Goal: Task Accomplishment & Management: Manage account settings

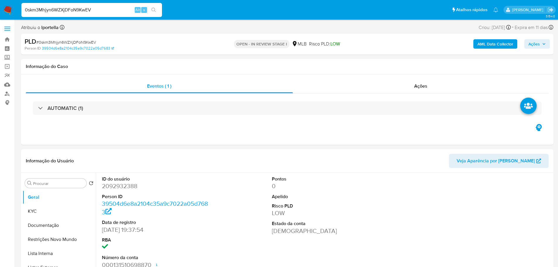
select select "10"
click at [536, 46] on span "Ações" at bounding box center [534, 43] width 11 height 9
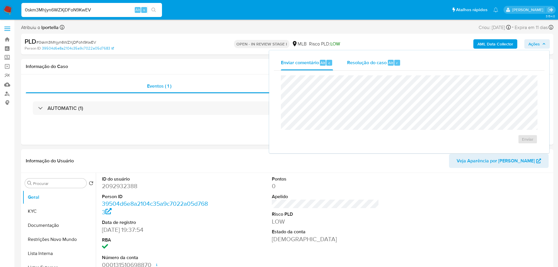
click at [380, 66] on span "Resolução do caso" at bounding box center [367, 62] width 40 height 7
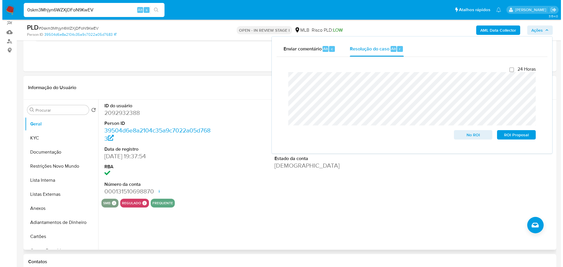
scroll to position [59, 0]
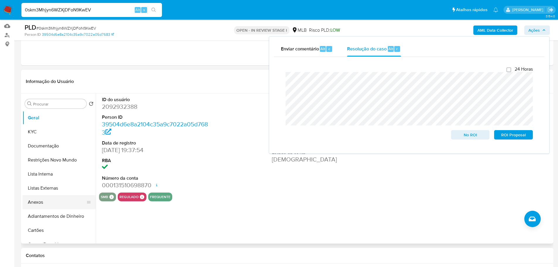
drag, startPoint x: 30, startPoint y: 202, endPoint x: 33, endPoint y: 200, distance: 3.6
click at [30, 202] on button "Anexos" at bounding box center [57, 202] width 69 height 14
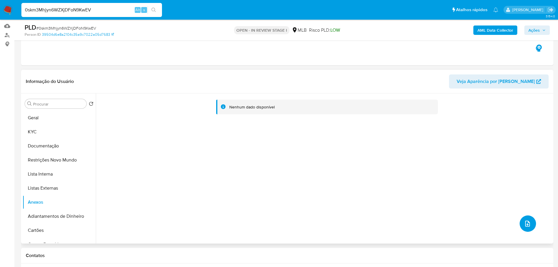
click at [526, 228] on button "upload-file" at bounding box center [528, 223] width 16 height 16
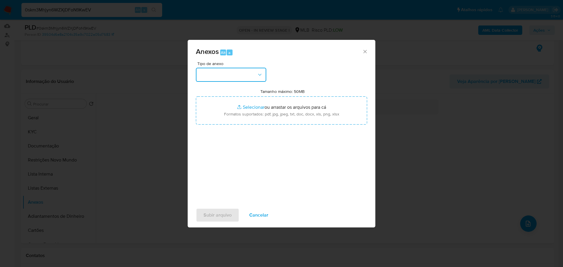
click at [248, 80] on button "button" at bounding box center [231, 75] width 70 height 14
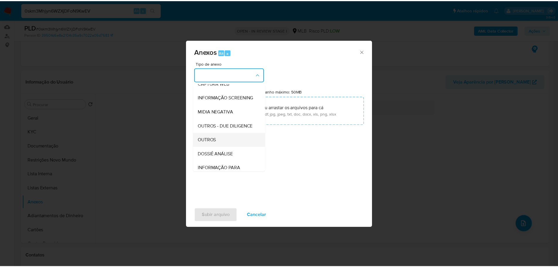
scroll to position [90, 0]
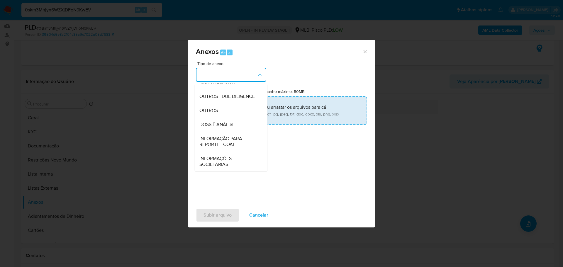
click at [224, 113] on div "OUTROS" at bounding box center [229, 110] width 60 height 14
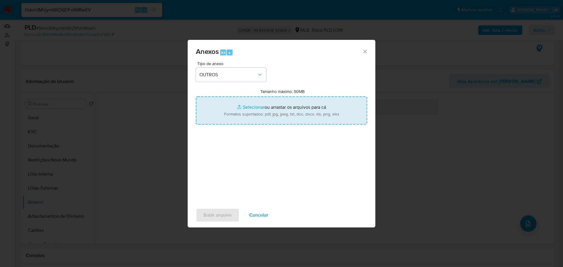
type input "C:\fakepath\SAR - XXX - CPF 24266461879 - PABLO HENRIQUE CUNHA RIBEIRO.pdf"
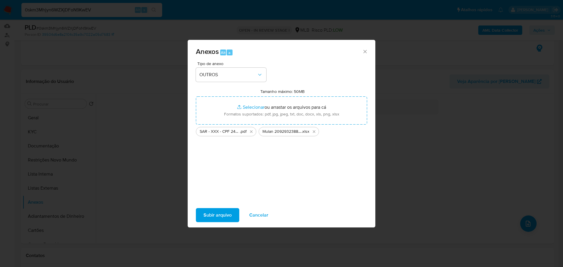
click at [229, 213] on span "Subir arquivo" at bounding box center [217, 215] width 28 height 13
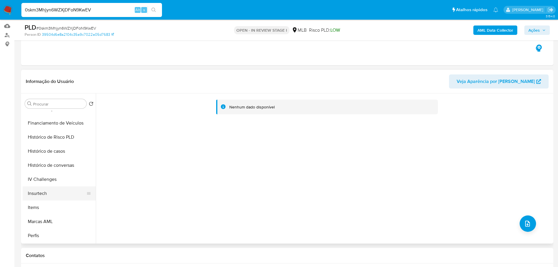
scroll to position [262, 0]
click at [48, 126] on button "Histórico de casos" at bounding box center [57, 123] width 69 height 14
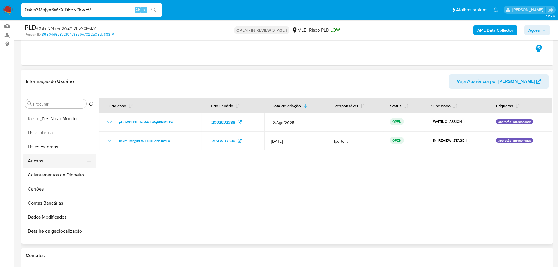
scroll to position [27, 0]
click at [50, 173] on button "Anexos" at bounding box center [57, 175] width 69 height 14
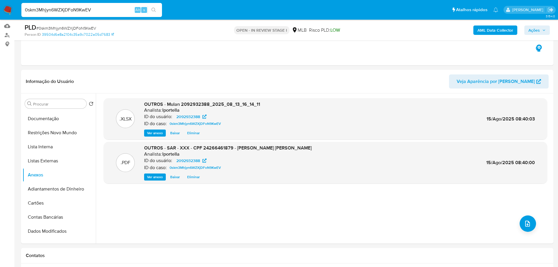
click at [533, 30] on span "Ações" at bounding box center [534, 29] width 11 height 9
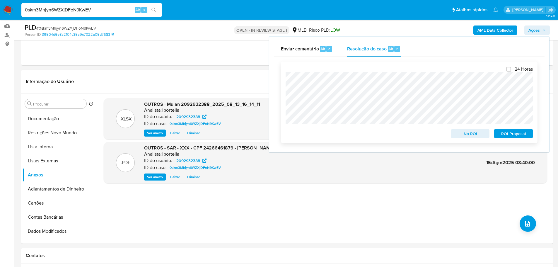
click at [512, 133] on span "ROI Proposal" at bounding box center [513, 133] width 30 height 8
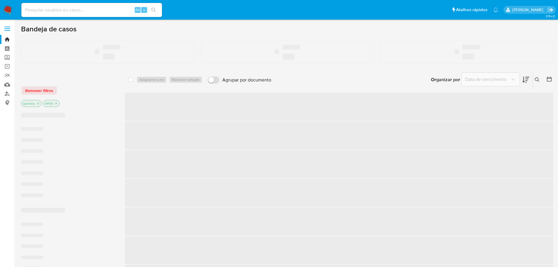
click at [63, 10] on input at bounding box center [91, 10] width 141 height 8
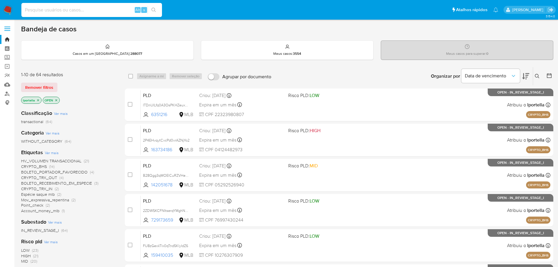
paste input "2077257695"
type input "2077257695"
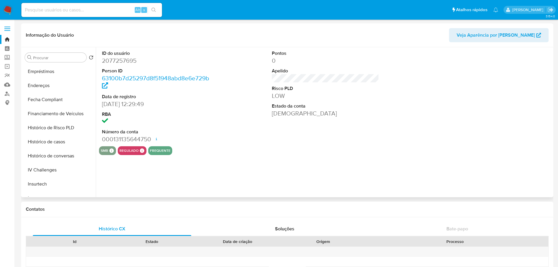
scroll to position [262, 0]
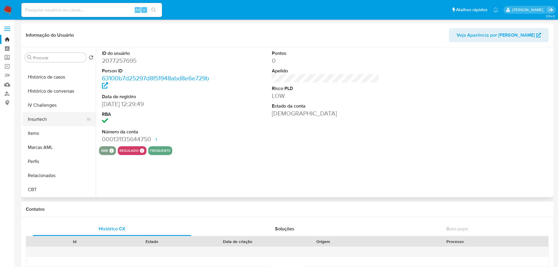
select select "10"
click at [47, 83] on button "Histórico de casos" at bounding box center [57, 77] width 69 height 14
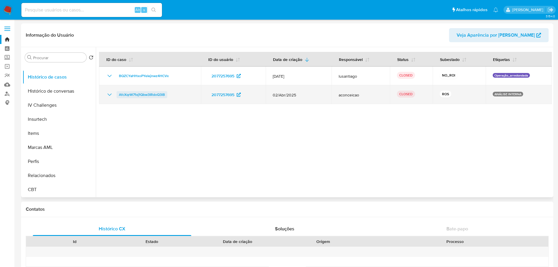
click at [144, 94] on span "AfcXqrW71xj1Qbw3IRdoQ3lB" at bounding box center [142, 94] width 46 height 7
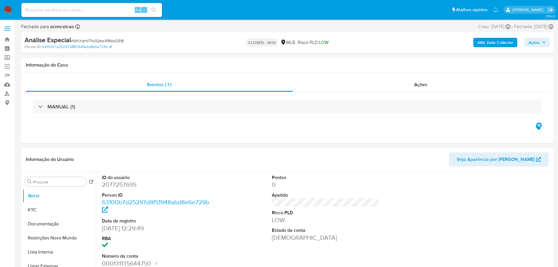
select select "10"
click at [415, 90] on div "Ações" at bounding box center [421, 85] width 256 height 14
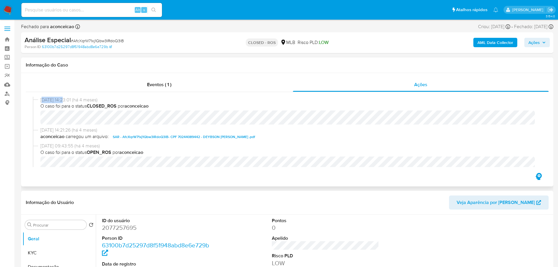
drag, startPoint x: 66, startPoint y: 99, endPoint x: 44, endPoint y: 97, distance: 21.8
click at [44, 97] on span "04/04/2025 14:23:01 (há 4 meses)" at bounding box center [289, 100] width 499 height 6
click at [76, 99] on span "04/04/2025 14:23:01 (há 4 meses)" at bounding box center [289, 100] width 499 height 6
drag, startPoint x: 64, startPoint y: 99, endPoint x: 40, endPoint y: 99, distance: 24.3
click at [40, 99] on div "04/04/2025 14:23:01 (há 4 meses) O caso foi para o status CLOSED_ROS por aconce…" at bounding box center [287, 112] width 509 height 30
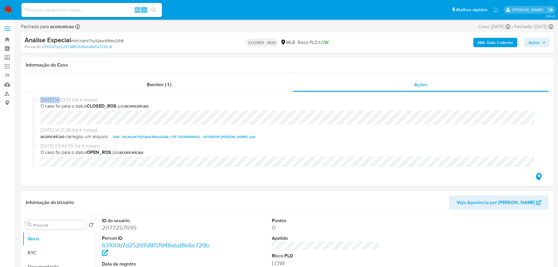
copy span "04/04/2025"
click at [66, 12] on input at bounding box center [91, 10] width 141 height 8
paste input "1967547302"
type input "1967547302"
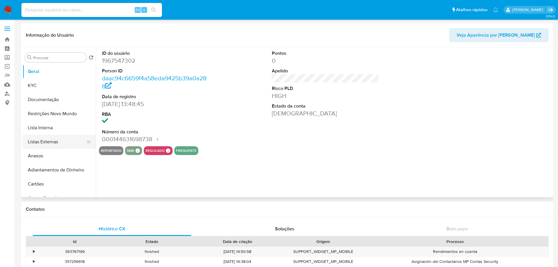
select select "10"
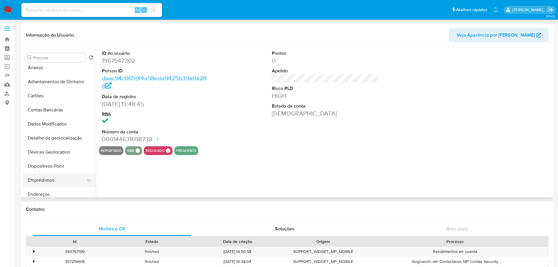
scroll to position [205, 0]
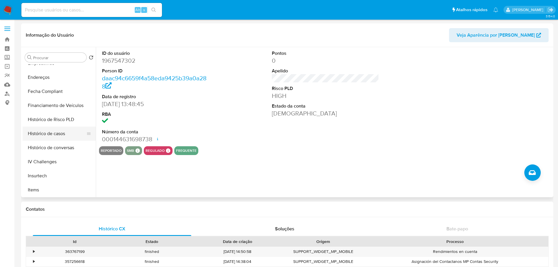
click at [66, 136] on button "Histórico de casos" at bounding box center [57, 134] width 69 height 14
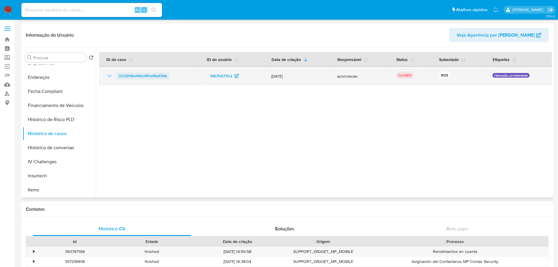
click at [163, 73] on span "UC2ZHByvR6dJ4PozfKwE5i8x" at bounding box center [143, 75] width 48 height 7
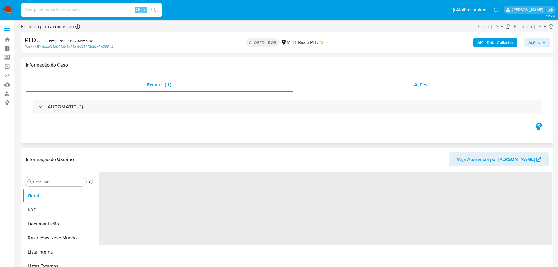
click at [415, 87] on span "Ações" at bounding box center [420, 84] width 13 height 7
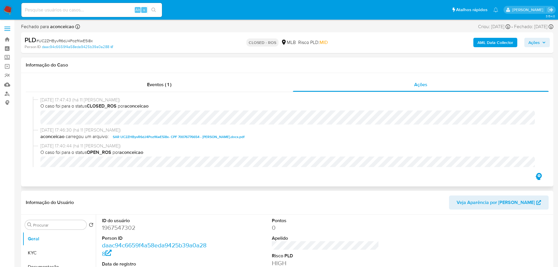
select select "10"
drag, startPoint x: 64, startPoint y: 100, endPoint x: 39, endPoint y: 100, distance: 24.6
click at [39, 100] on div "04/08/2025 17:47:43 (há 11 dias) O caso foi para o status CLOSED_ROS por aconce…" at bounding box center [287, 112] width 509 height 30
copy span "04/08/2025"
click at [545, 43] on icon "button" at bounding box center [544, 43] width 4 height 4
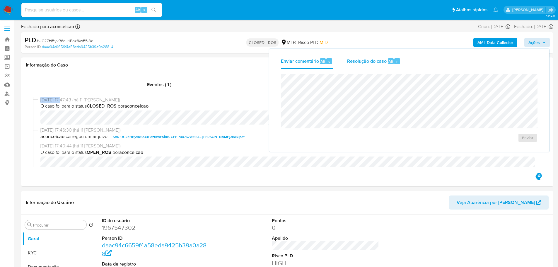
drag, startPoint x: 377, startPoint y: 61, endPoint x: 371, endPoint y: 73, distance: 13.5
click at [377, 61] on span "Resolução do caso" at bounding box center [367, 61] width 40 height 7
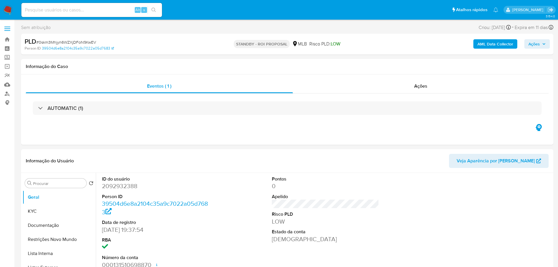
select select "10"
click at [74, 42] on span "# 0skm3Mhjyn6WZXjDFoN9KwEV" at bounding box center [66, 42] width 60 height 6
copy span "0skm3Mhjyn6WZXjDFoN9KwEV"
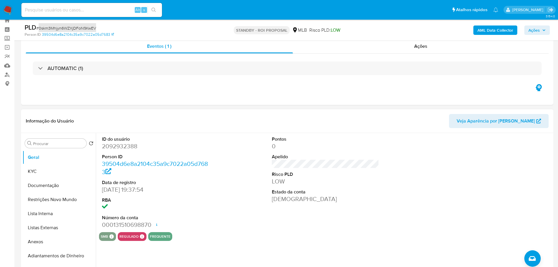
scroll to position [29, 0]
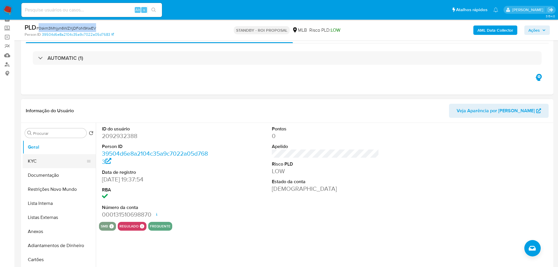
click at [48, 158] on button "KYC" at bounding box center [57, 161] width 69 height 14
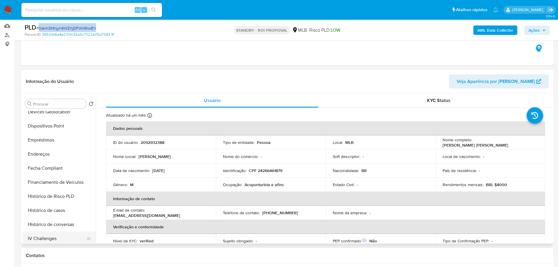
scroll to position [234, 0]
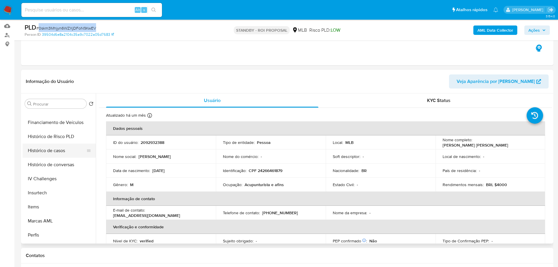
click at [57, 154] on button "Histórico de casos" at bounding box center [57, 151] width 69 height 14
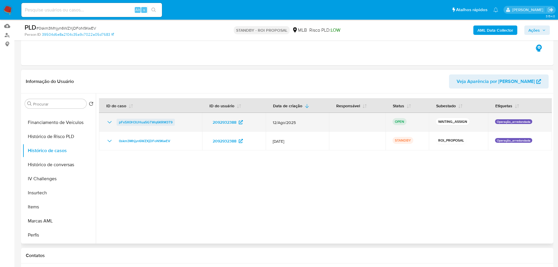
drag, startPoint x: 172, startPoint y: 123, endPoint x: 119, endPoint y: 122, distance: 52.8
click at [119, 122] on div "pFx5X0H3UHua5GTWq6KRM3T9" at bounding box center [150, 122] width 89 height 7
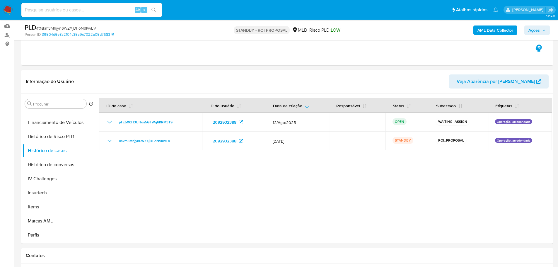
click at [8, 9] on img at bounding box center [8, 10] width 10 height 10
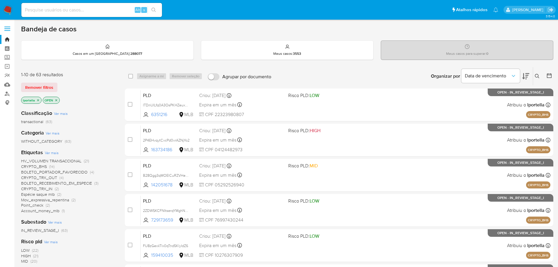
click at [538, 75] on icon at bounding box center [537, 76] width 5 height 5
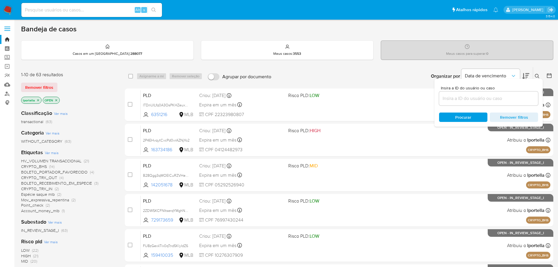
click at [474, 102] on div at bounding box center [488, 98] width 99 height 14
click at [471, 100] on input at bounding box center [488, 99] width 99 height 8
paste input "pFx5X0H3UHua5GTWq6KRM3T9"
type input "pFx5X0H3UHua5GTWq6KRM3T9"
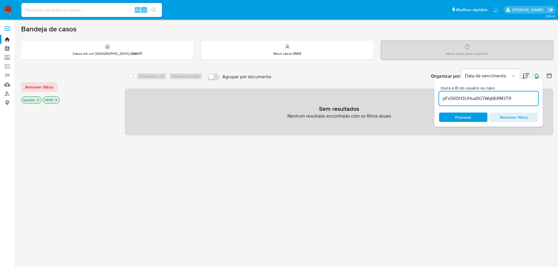
click at [37, 100] on icon "close-filter" at bounding box center [38, 100] width 4 height 4
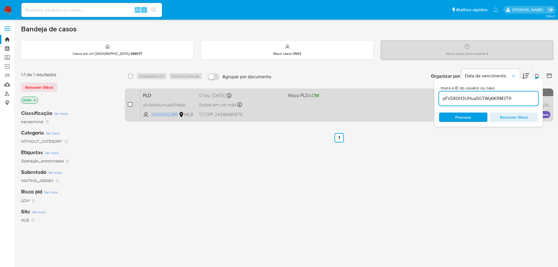
click at [131, 103] on input "checkbox" at bounding box center [130, 104] width 5 height 5
checkbox input "true"
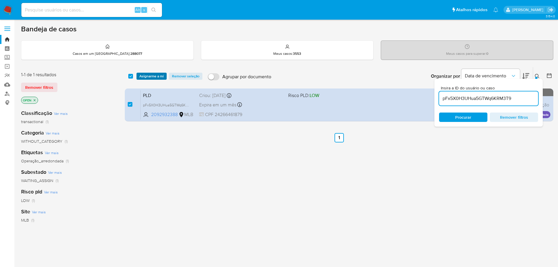
click at [151, 77] on span "Asignarme a mí" at bounding box center [151, 76] width 24 height 6
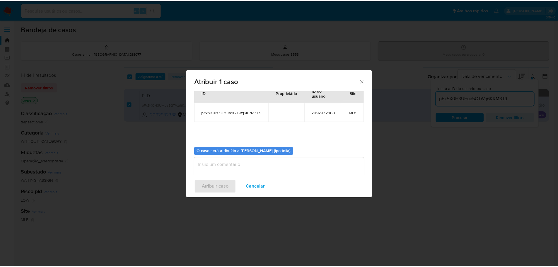
scroll to position [35, 0]
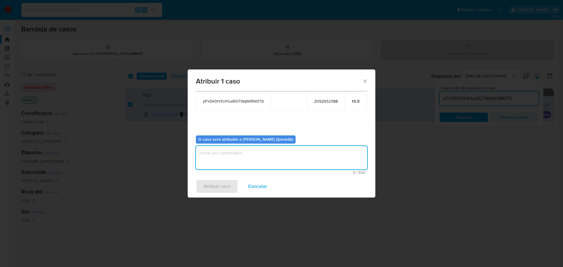
click at [238, 148] on textarea "assign-modal" at bounding box center [281, 157] width 171 height 23
type textarea "Análise"
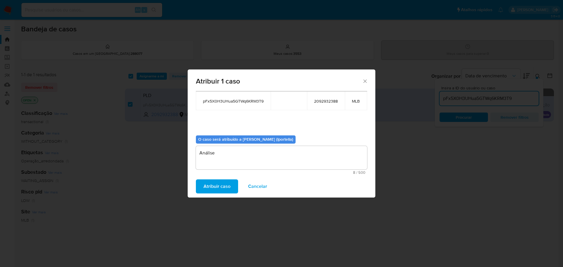
click at [227, 186] on span "Atribuir caso" at bounding box center [216, 186] width 27 height 13
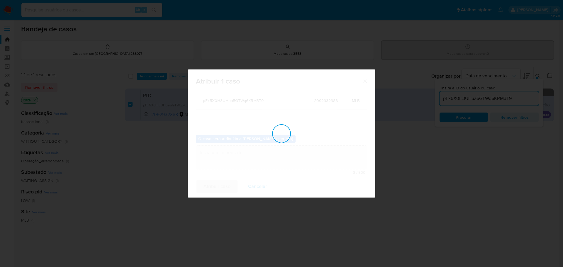
checkbox input "false"
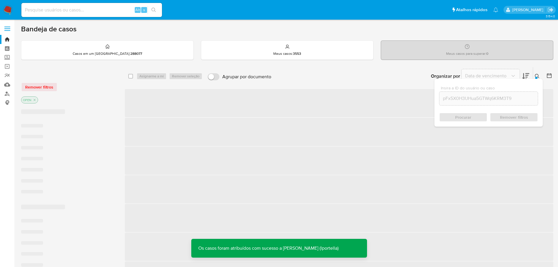
click at [72, 11] on input at bounding box center [91, 10] width 141 height 8
paste input "pFx5X0H3UHua5GTWq6KRM3T9"
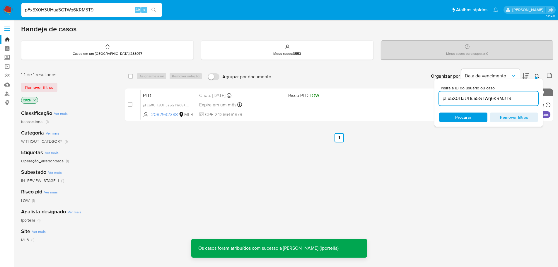
type input "pFx5X0H3UHua5GTWq6KRM3T9"
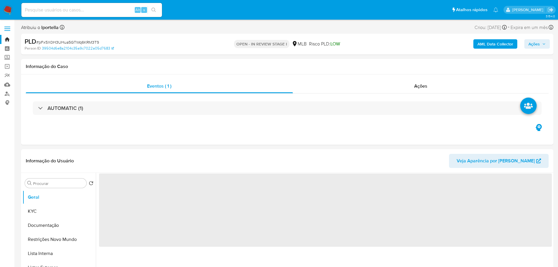
select select "10"
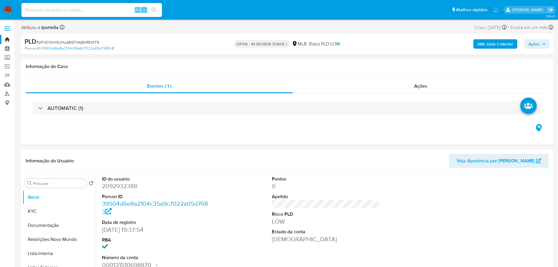
click at [530, 46] on span "Ações" at bounding box center [534, 43] width 11 height 9
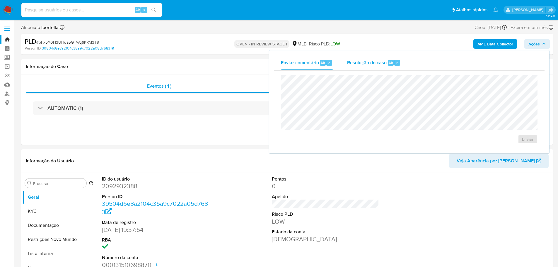
click at [357, 59] on span "Resolução do caso" at bounding box center [367, 62] width 40 height 7
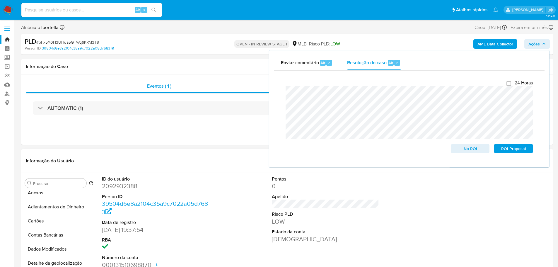
scroll to position [262, 0]
click at [61, 202] on button "Histórico de casos" at bounding box center [57, 203] width 69 height 14
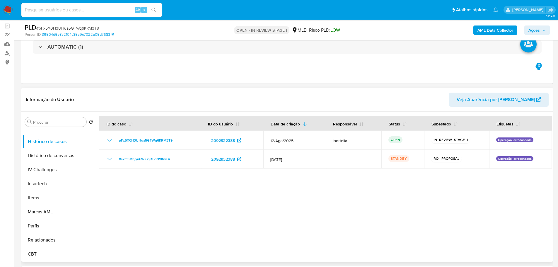
scroll to position [0, 0]
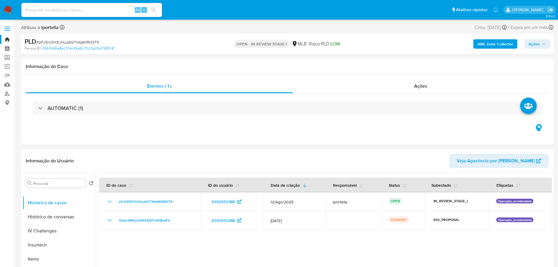
click at [525, 45] on button "Ações" at bounding box center [536, 43] width 25 height 9
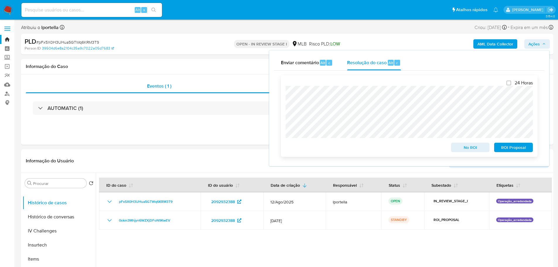
click at [470, 150] on span "No ROI" at bounding box center [470, 147] width 30 height 8
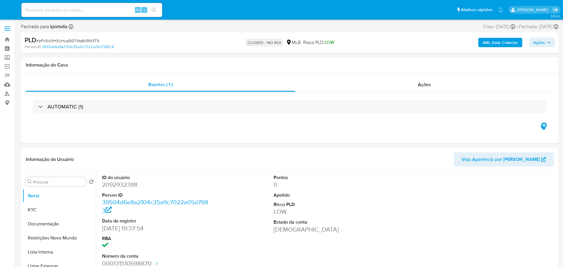
select select "10"
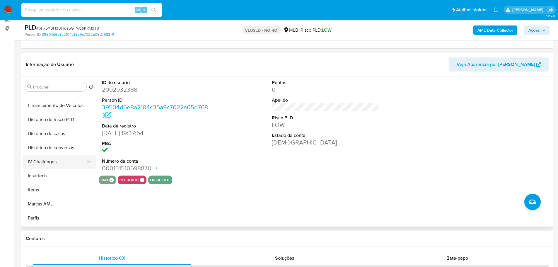
scroll to position [59, 0]
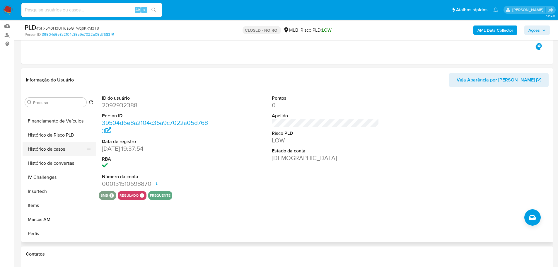
click at [50, 153] on button "Histórico de casos" at bounding box center [57, 149] width 69 height 14
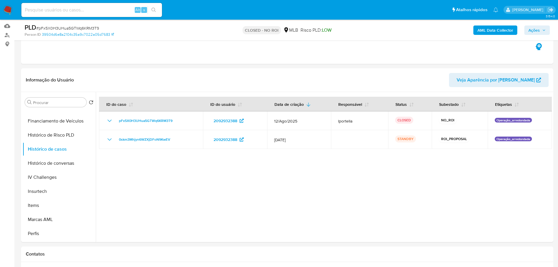
click at [11, 11] on img at bounding box center [8, 10] width 10 height 10
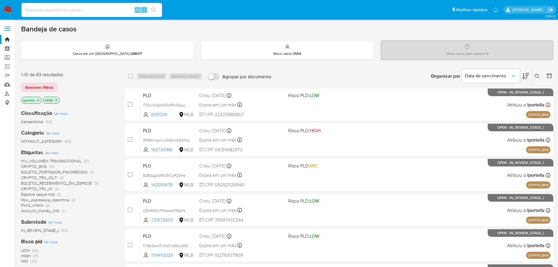
click at [63, 6] on input at bounding box center [91, 10] width 141 height 8
paste input "CN4hw0xacVkkaAe8ugksqujj"
type input "CN4hw0xacVkkaAe8ugksqujj"
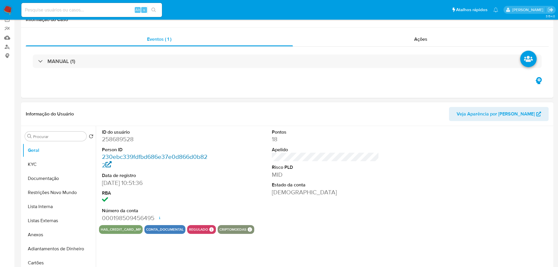
select select "10"
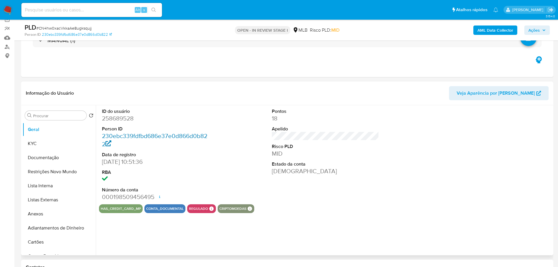
scroll to position [59, 0]
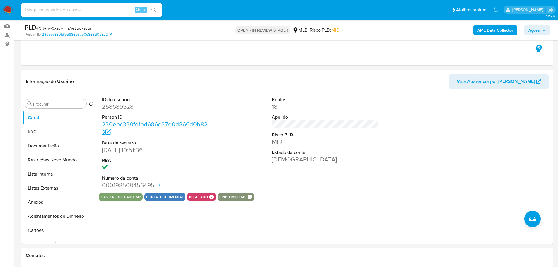
click at [42, 8] on input at bounding box center [91, 10] width 141 height 8
paste input "M64AEe7TjqycXv8KTKP3PEGX"
type input "M64AEe7TjqycXv8KTKP3PEGX"
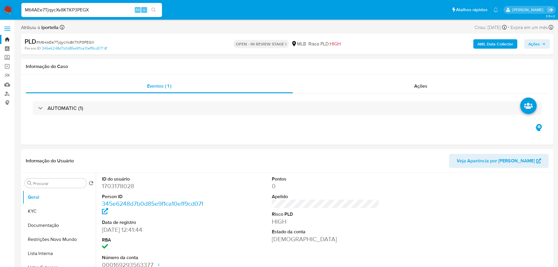
select select "10"
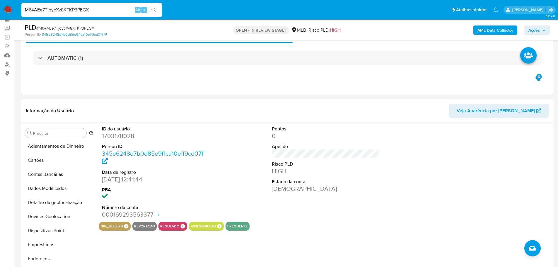
scroll to position [234, 0]
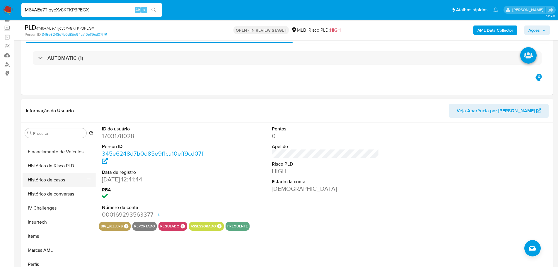
click at [49, 180] on button "Histórico de casos" at bounding box center [57, 180] width 69 height 14
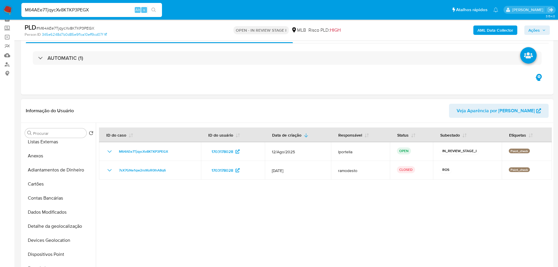
scroll to position [0, 0]
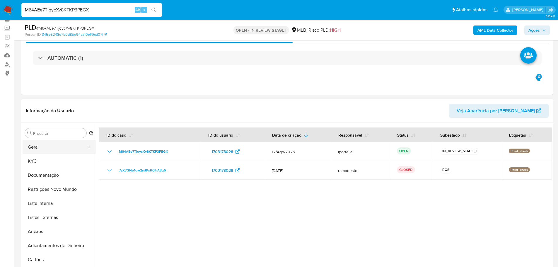
click at [40, 149] on button "Geral" at bounding box center [57, 147] width 69 height 14
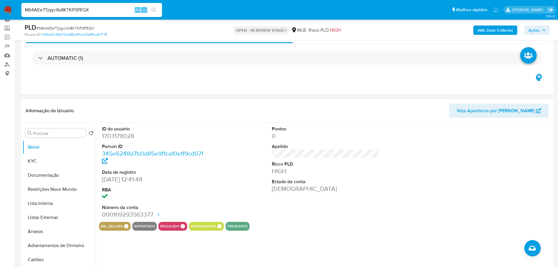
drag, startPoint x: 221, startPoint y: 250, endPoint x: 179, endPoint y: 232, distance: 45.8
click at [220, 249] on div "ID do usuário 1703178028 Person ID 345e6248d7b0d85e9f1ca10eff9cd07f Data de reg…" at bounding box center [324, 198] width 456 height 150
click at [40, 161] on button "KYC" at bounding box center [57, 161] width 69 height 14
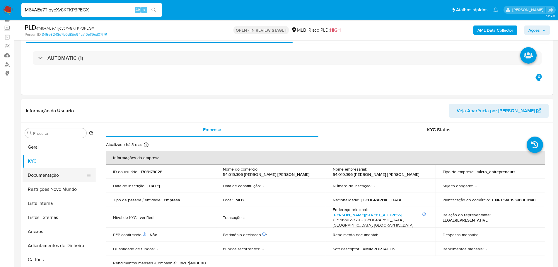
click at [52, 173] on button "Documentação" at bounding box center [57, 175] width 69 height 14
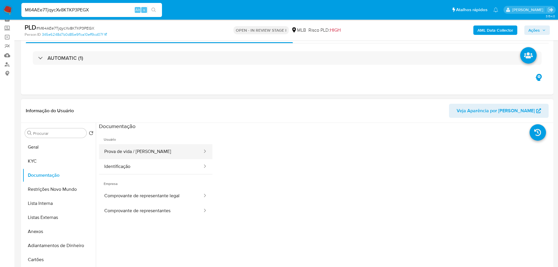
click at [145, 152] on button "Prova de vida / Selfie" at bounding box center [151, 151] width 104 height 15
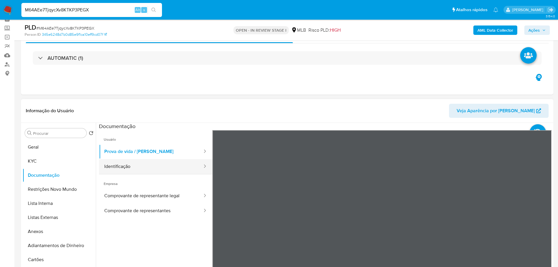
click at [175, 166] on button "Identificação" at bounding box center [151, 166] width 104 height 15
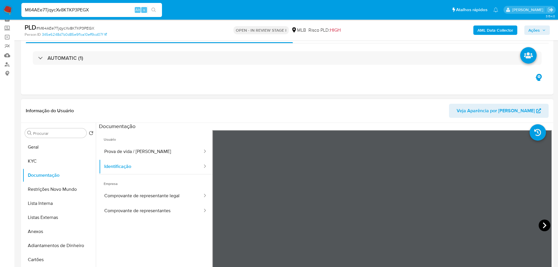
click at [545, 226] on icon at bounding box center [545, 225] width 12 height 12
click at [130, 192] on button "Comprovante de representante legal" at bounding box center [151, 195] width 104 height 15
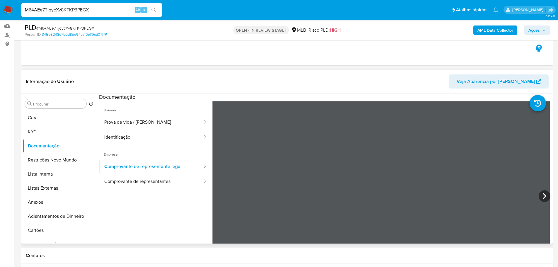
scroll to position [51, 0]
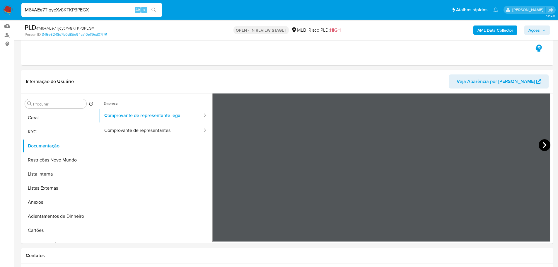
click at [544, 146] on icon at bounding box center [545, 145] width 12 height 12
click at [45, 132] on button "KYC" at bounding box center [57, 132] width 69 height 14
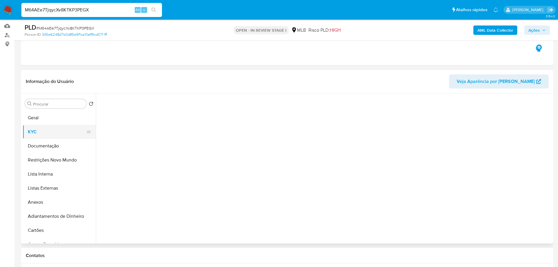
scroll to position [0, 0]
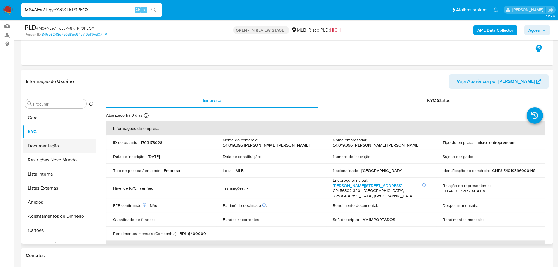
click at [54, 145] on button "Documentação" at bounding box center [57, 146] width 69 height 14
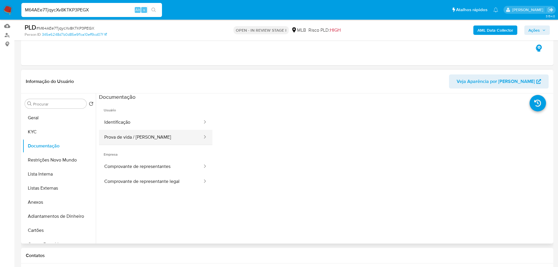
click at [123, 137] on button "Prova de vida / Selfie" at bounding box center [151, 137] width 104 height 15
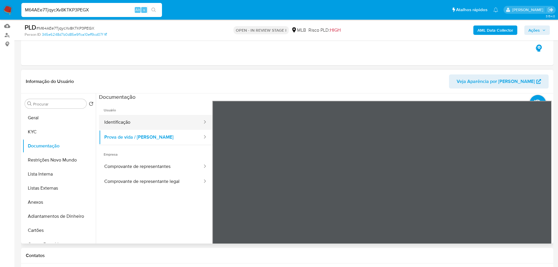
click at [185, 124] on button "Identificação" at bounding box center [151, 122] width 104 height 15
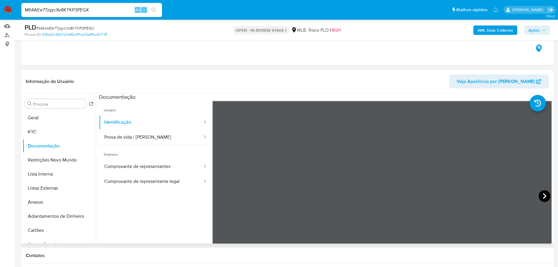
click at [541, 195] on icon at bounding box center [545, 196] width 12 height 12
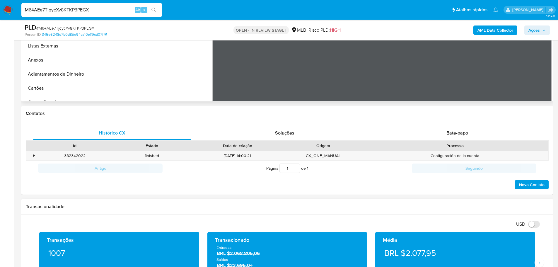
scroll to position [264, 0]
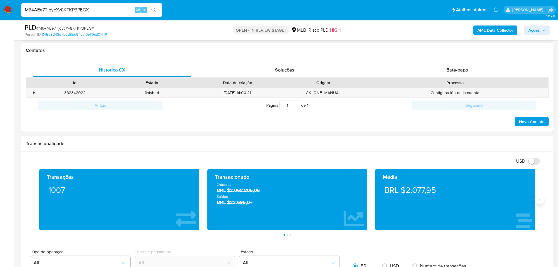
click at [537, 199] on icon "Siguiente" at bounding box center [539, 199] width 5 height 5
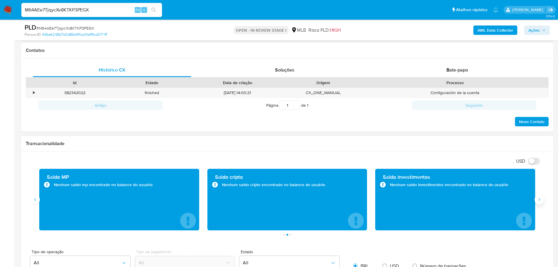
click at [537, 199] on icon "Siguiente" at bounding box center [539, 199] width 5 height 5
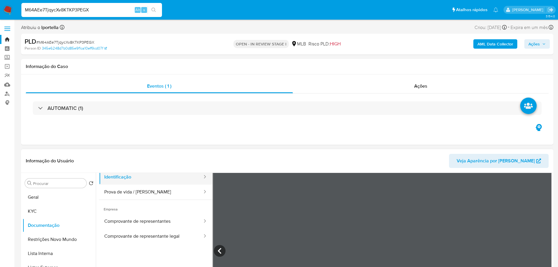
scroll to position [0, 0]
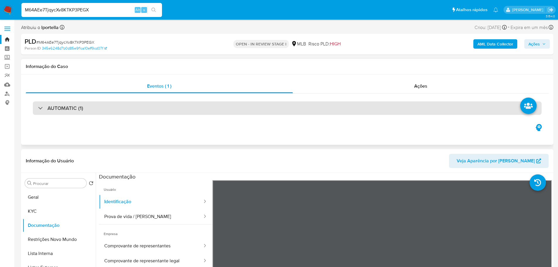
click at [330, 110] on div "AUTOMATIC (1)" at bounding box center [287, 107] width 509 height 13
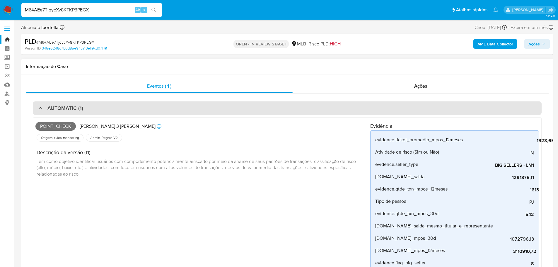
click at [330, 110] on div "AUTOMATIC (1)" at bounding box center [287, 107] width 509 height 13
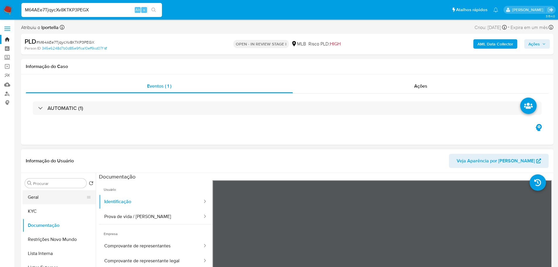
drag, startPoint x: 50, startPoint y: 211, endPoint x: 64, endPoint y: 192, distance: 23.6
click at [50, 211] on button "KYC" at bounding box center [59, 211] width 73 height 14
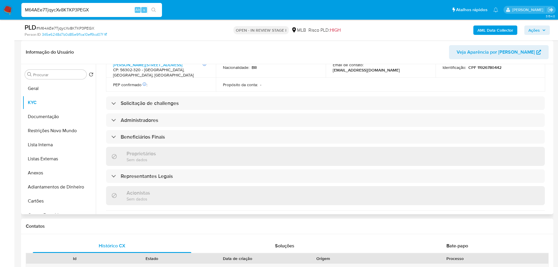
scroll to position [342, 0]
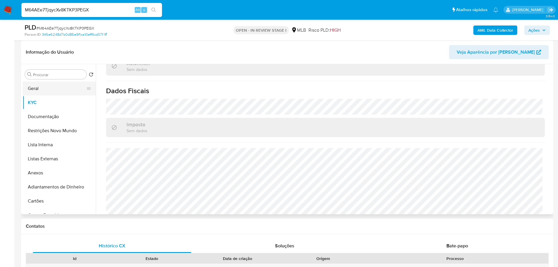
click at [56, 88] on button "Geral" at bounding box center [57, 88] width 69 height 14
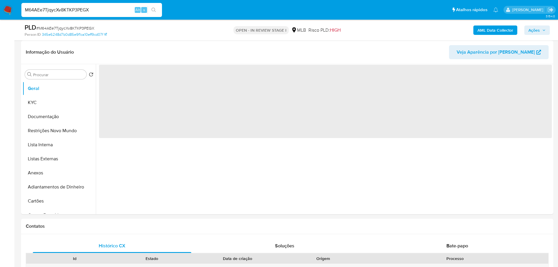
scroll to position [0, 0]
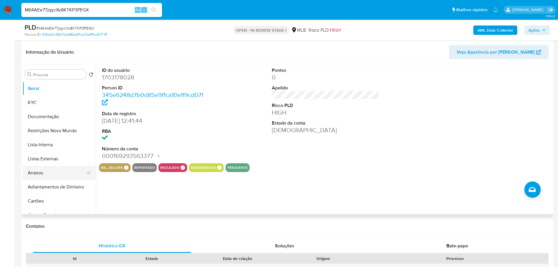
drag, startPoint x: 104, startPoint y: 225, endPoint x: 65, endPoint y: 179, distance: 61.1
click at [104, 225] on h1 "Contatos" at bounding box center [287, 226] width 523 height 6
click at [45, 104] on button "KYC" at bounding box center [57, 103] width 69 height 14
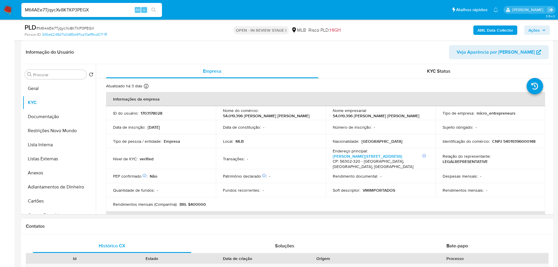
click at [104, 229] on h1 "Contatos" at bounding box center [287, 226] width 523 height 6
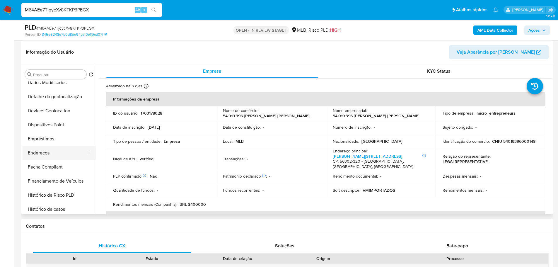
click at [47, 153] on button "Endereços" at bounding box center [57, 153] width 69 height 14
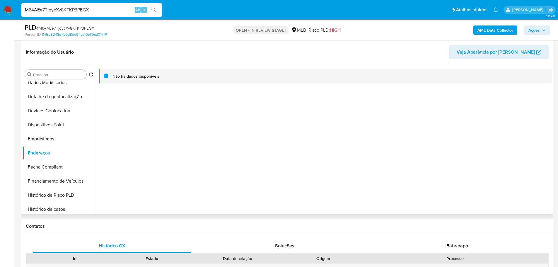
drag, startPoint x: 111, startPoint y: 231, endPoint x: 98, endPoint y: 214, distance: 21.7
click at [111, 231] on div "Contatos" at bounding box center [287, 227] width 532 height 16
click at [56, 98] on button "Detalhe da geolocalização" at bounding box center [57, 97] width 69 height 14
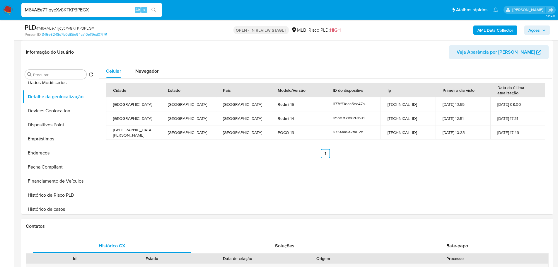
click at [109, 221] on div "Contatos" at bounding box center [287, 227] width 532 height 16
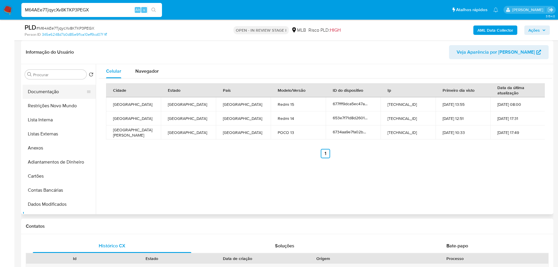
scroll to position [0, 0]
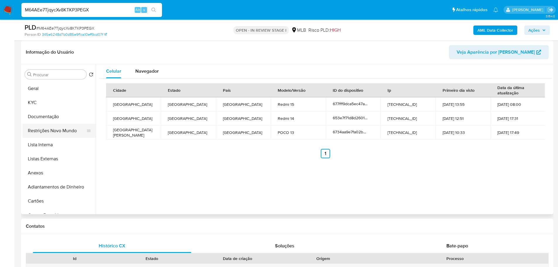
click at [61, 132] on button "Restrições Novo Mundo" at bounding box center [57, 131] width 69 height 14
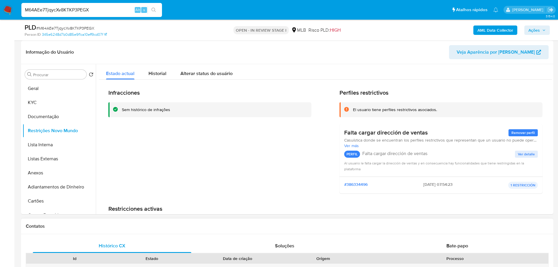
click at [132, 229] on div "Contatos" at bounding box center [287, 227] width 532 height 16
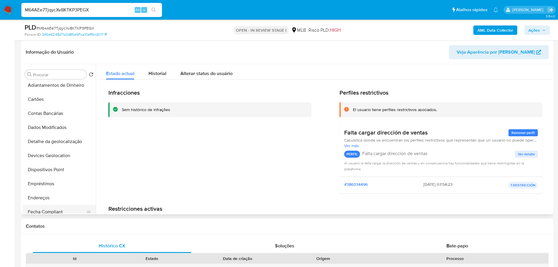
scroll to position [146, 0]
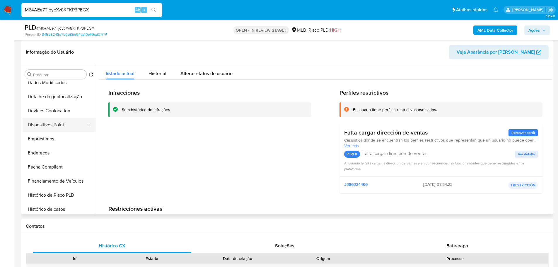
click at [59, 127] on button "Dispositivos Point" at bounding box center [57, 125] width 69 height 14
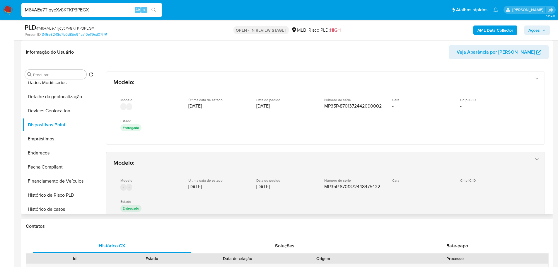
drag, startPoint x: 191, startPoint y: 232, endPoint x: 145, endPoint y: 202, distance: 55.0
click at [190, 232] on div "Contatos" at bounding box center [287, 227] width 532 height 16
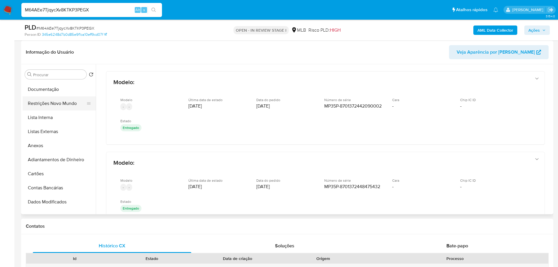
scroll to position [0, 0]
click at [45, 98] on button "KYC" at bounding box center [57, 103] width 69 height 14
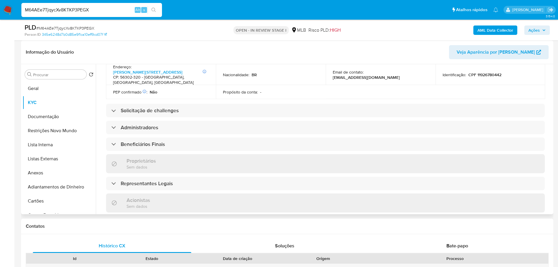
scroll to position [335, 0]
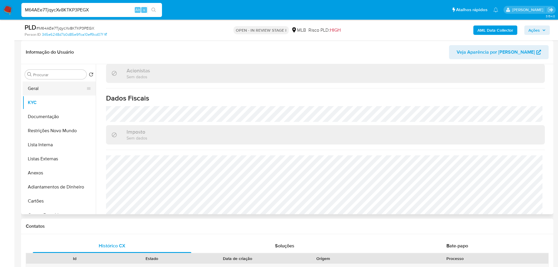
click at [37, 84] on button "Geral" at bounding box center [57, 88] width 69 height 14
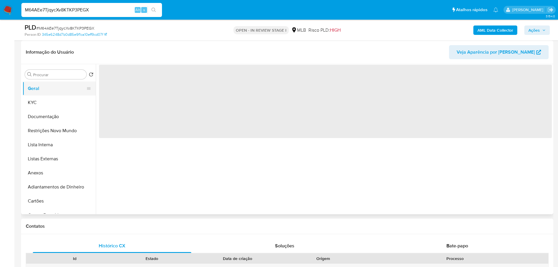
scroll to position [0, 0]
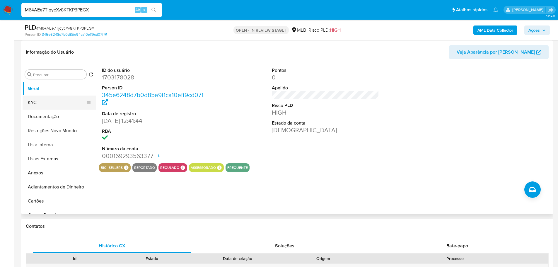
click at [54, 97] on button "KYC" at bounding box center [57, 103] width 69 height 14
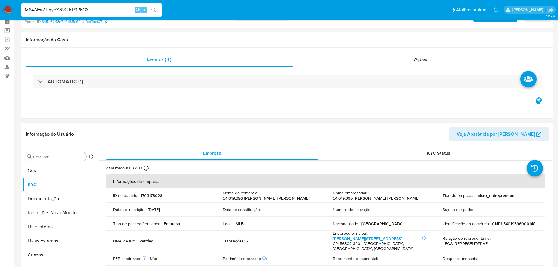
scroll to position [88, 0]
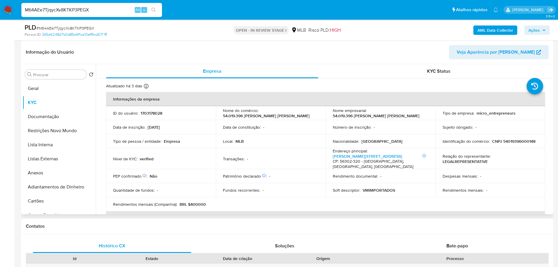
click at [508, 142] on p "CNPJ 54019396000148" at bounding box center [513, 141] width 43 height 5
copy p "54019396000148"
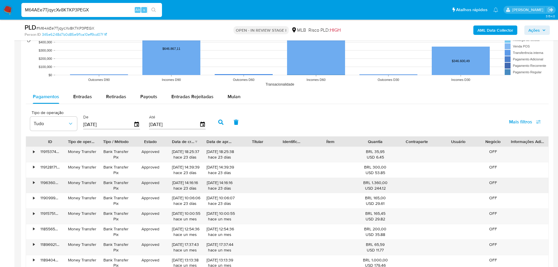
scroll to position [586, 0]
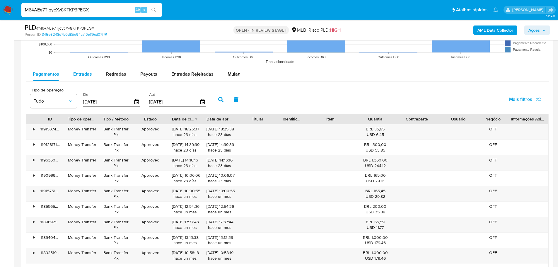
click at [86, 71] on span "Entradas" at bounding box center [82, 74] width 19 height 7
select select "10"
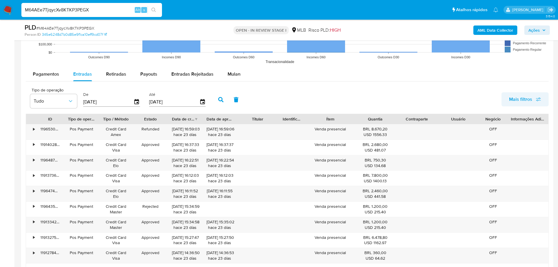
click at [539, 98] on icon "button" at bounding box center [538, 99] width 5 height 5
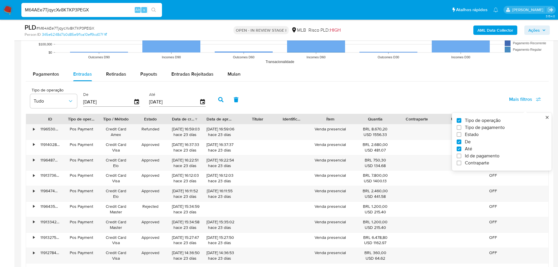
click at [486, 156] on span "Id de pagamento" at bounding box center [482, 156] width 35 height 6
click at [461, 156] on input "Id de pagamento" at bounding box center [459, 156] width 5 height 5
checkbox input "true"
click at [221, 101] on input "number" at bounding box center [241, 102] width 57 height 8
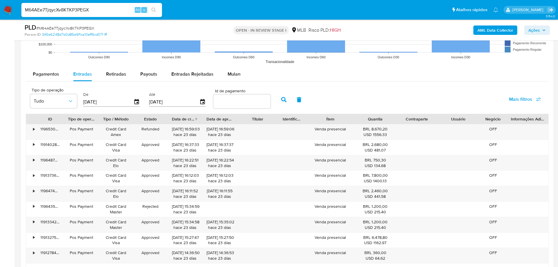
click at [220, 101] on input "number" at bounding box center [241, 102] width 57 height 8
paste input "117101447094"
type input "117101447094"
click at [284, 101] on icon "button" at bounding box center [283, 99] width 5 height 5
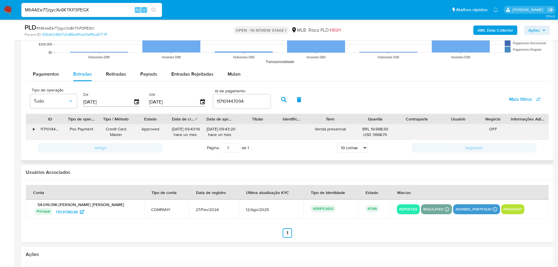
click at [32, 127] on div "•" at bounding box center [31, 131] width 10 height 15
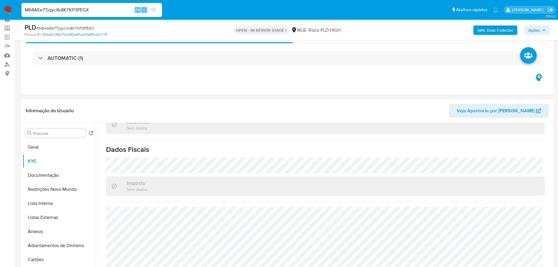
scroll to position [234, 0]
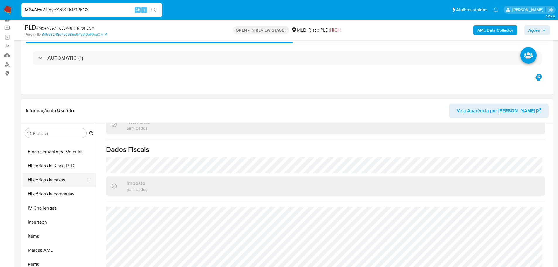
click at [43, 178] on button "Histórico de casos" at bounding box center [57, 180] width 69 height 14
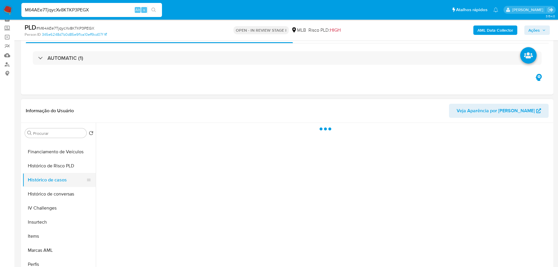
scroll to position [0, 0]
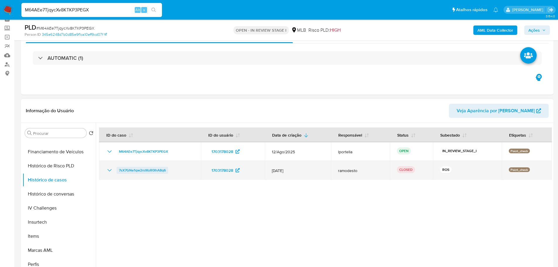
click at [143, 171] on span "7sX7GNe1qw2rstKsR0lhA8q6" at bounding box center [142, 170] width 47 height 7
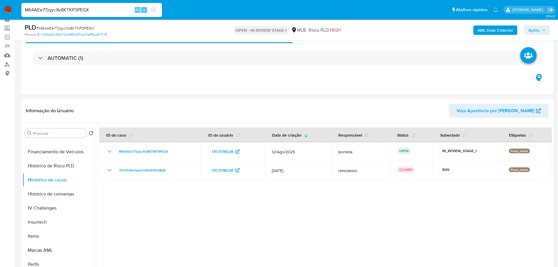
click at [540, 30] on span "Ações" at bounding box center [537, 30] width 17 height 8
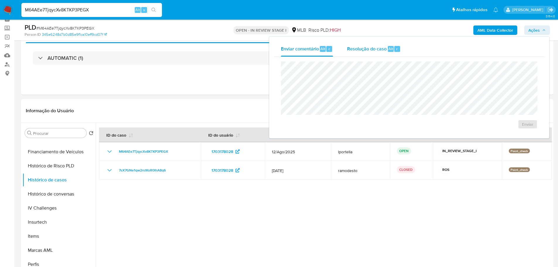
click at [368, 47] on span "Resolução do caso" at bounding box center [367, 48] width 40 height 7
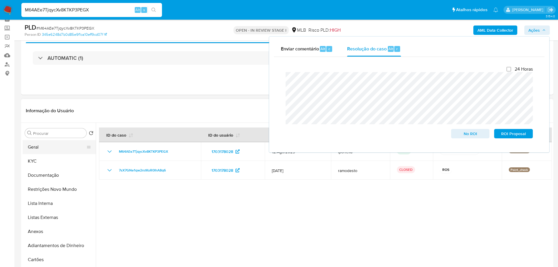
click at [39, 145] on button "Geral" at bounding box center [57, 147] width 69 height 14
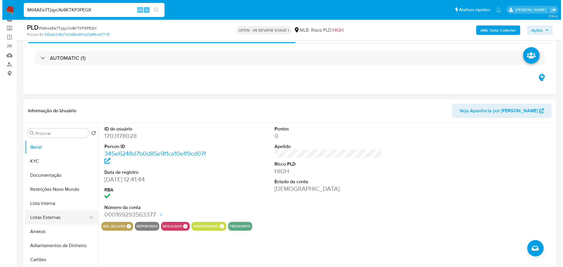
scroll to position [88, 0]
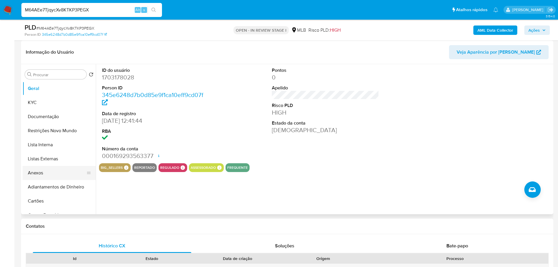
click at [49, 169] on button "Anexos" at bounding box center [57, 173] width 69 height 14
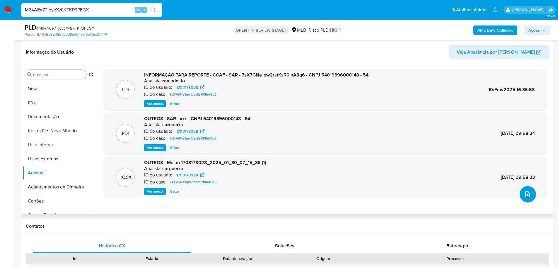
click at [526, 196] on icon "upload-file" at bounding box center [527, 194] width 7 height 7
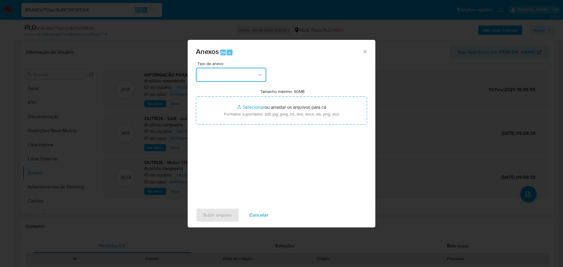
click at [219, 77] on button "button" at bounding box center [231, 75] width 70 height 14
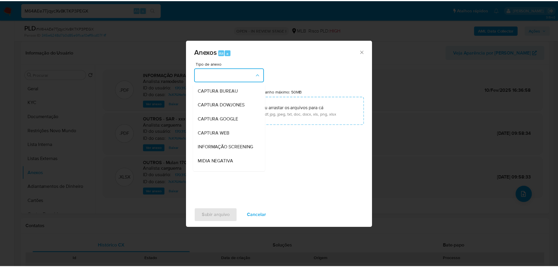
scroll to position [90, 0]
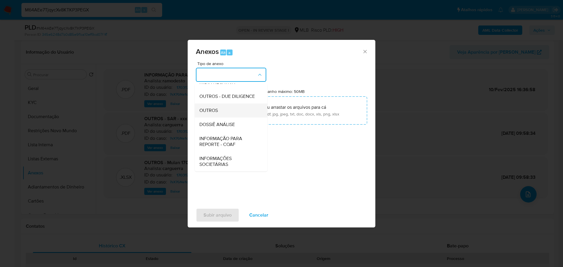
click at [223, 109] on div "OUTROS" at bounding box center [229, 110] width 60 height 14
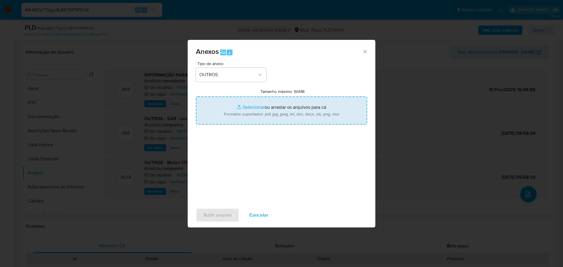
type input "C:\fakepath\2º SAR - XXX - CNPJ 54019396000148 - 54.019.396 VINICIUS MARINHO DA…"
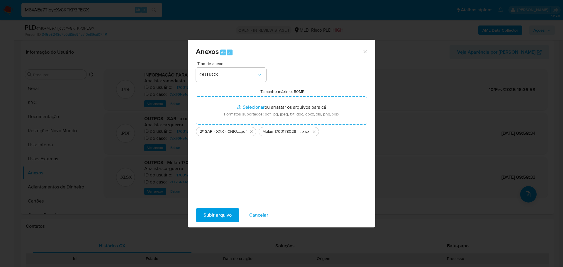
click at [221, 214] on span "Subir arquivo" at bounding box center [217, 215] width 28 height 13
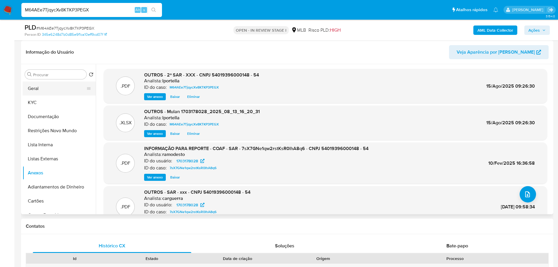
click at [60, 88] on button "Geral" at bounding box center [57, 88] width 69 height 14
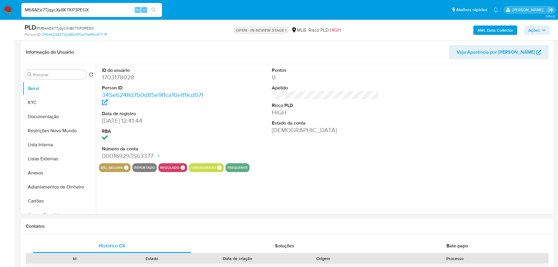
click at [541, 30] on span "Ações" at bounding box center [537, 30] width 17 height 8
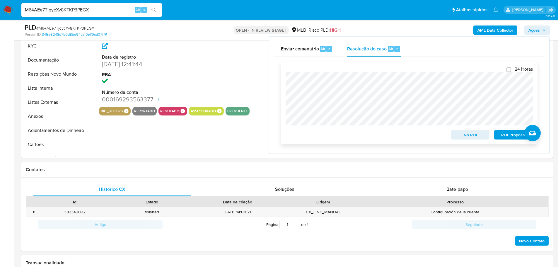
scroll to position [146, 0]
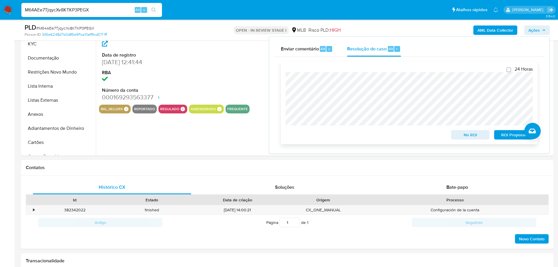
click at [510, 135] on span "ROI Proposal" at bounding box center [513, 135] width 30 height 8
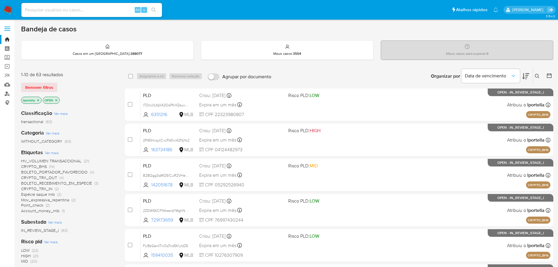
click at [3, 95] on link "Localizador de pessoas" at bounding box center [35, 93] width 70 height 9
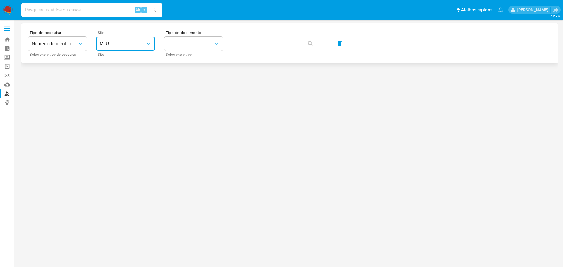
click at [130, 42] on span "MLU" at bounding box center [123, 44] width 46 height 6
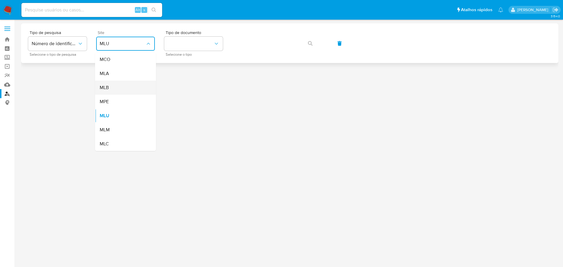
click at [115, 84] on div "MLB" at bounding box center [124, 88] width 48 height 14
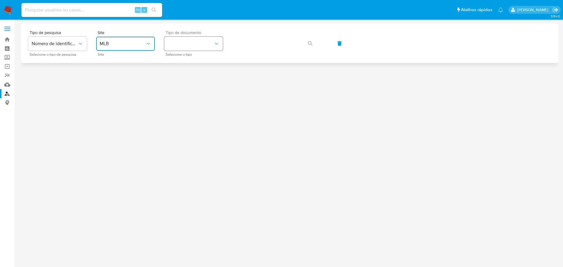
click at [185, 44] on button "identificationType" at bounding box center [193, 44] width 59 height 14
click at [181, 80] on div "CPF CPF" at bounding box center [192, 82] width 48 height 20
click at [309, 43] on icon "button" at bounding box center [310, 43] width 5 height 5
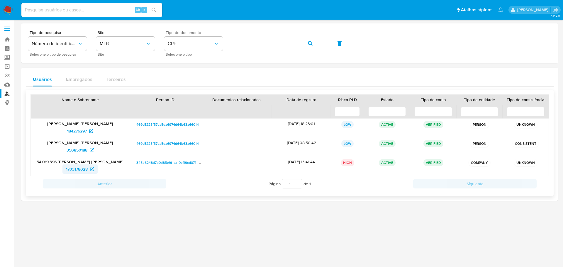
click at [82, 169] on span "1703178028" at bounding box center [77, 168] width 22 height 9
click at [78, 155] on div "Vinicius Marinho da Silva 350850188" at bounding box center [80, 147] width 98 height 19
click at [77, 154] on span "350850188" at bounding box center [77, 149] width 21 height 9
click at [77, 134] on span "184276297" at bounding box center [77, 130] width 20 height 9
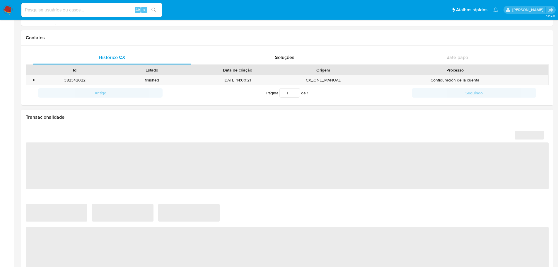
scroll to position [176, 0]
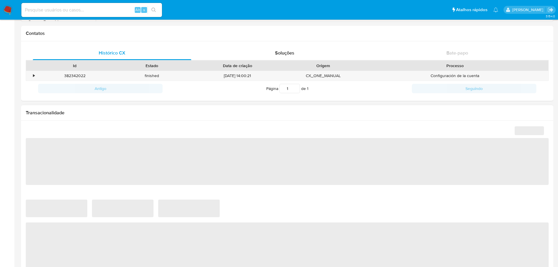
select select "10"
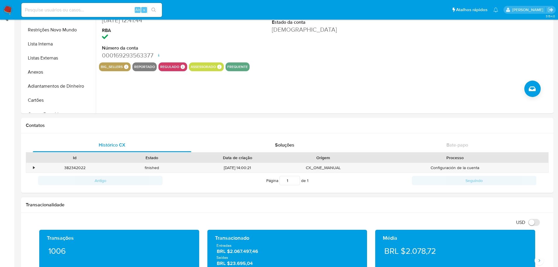
scroll to position [0, 0]
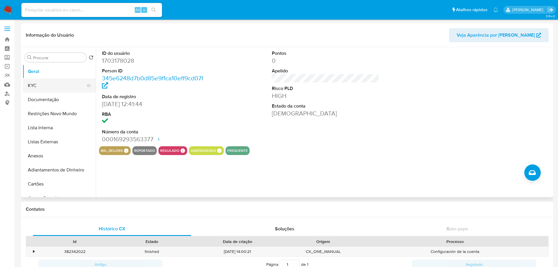
click at [48, 87] on button "KYC" at bounding box center [57, 86] width 69 height 14
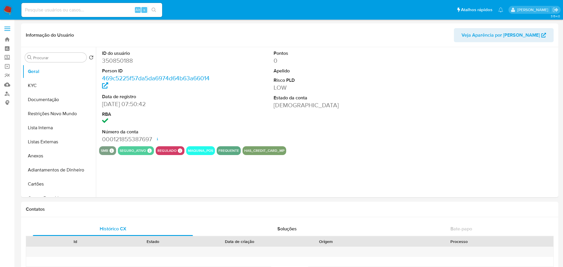
select select "10"
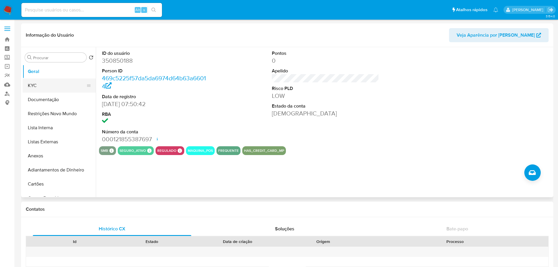
click at [42, 86] on button "KYC" at bounding box center [57, 86] width 69 height 14
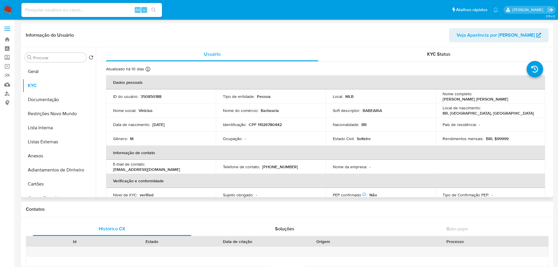
scroll to position [234, 0]
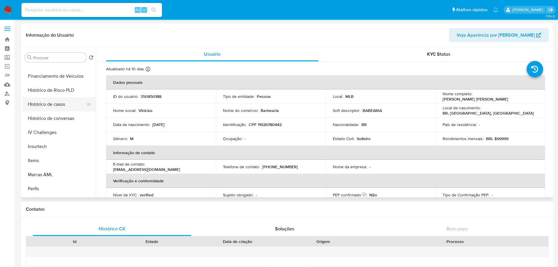
click at [54, 105] on button "Histórico de casos" at bounding box center [57, 104] width 69 height 14
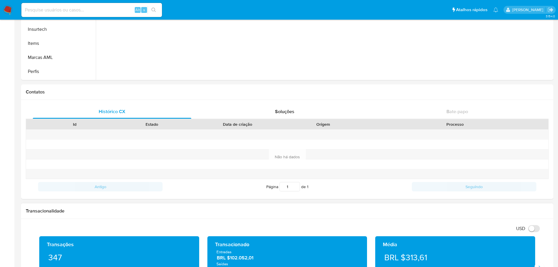
scroll to position [205, 0]
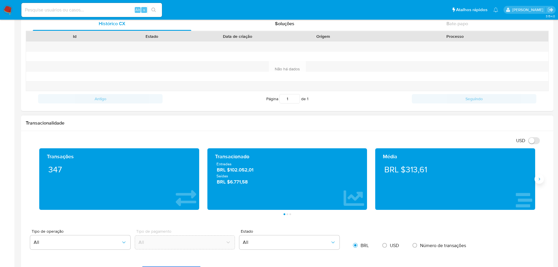
click at [540, 180] on icon "Siguiente" at bounding box center [539, 179] width 5 height 5
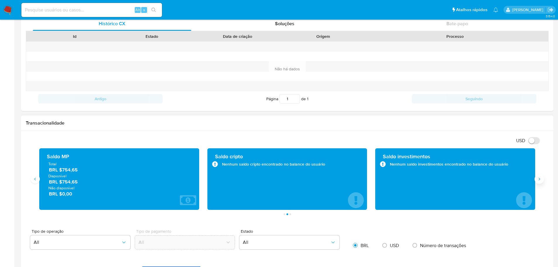
click at [540, 180] on icon "Siguiente" at bounding box center [539, 179] width 5 height 5
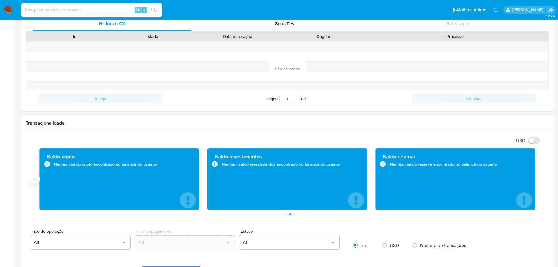
click at [38, 178] on button "Anterior" at bounding box center [34, 178] width 9 height 9
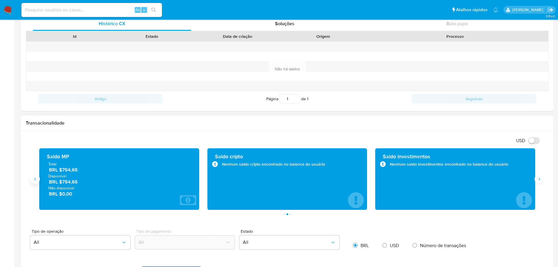
click at [38, 178] on button "Anterior" at bounding box center [34, 178] width 9 height 9
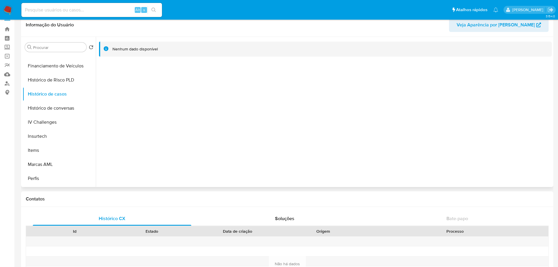
scroll to position [0, 0]
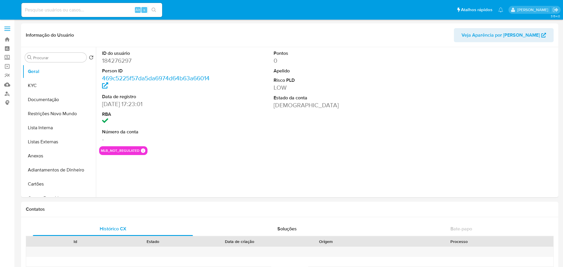
select select "10"
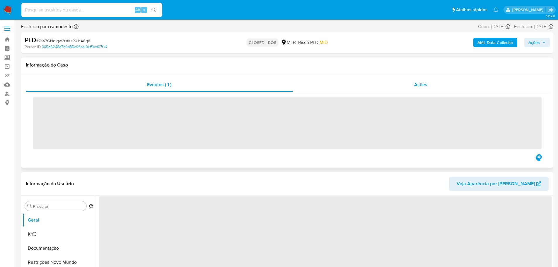
click at [459, 88] on div "Ações" at bounding box center [421, 85] width 256 height 14
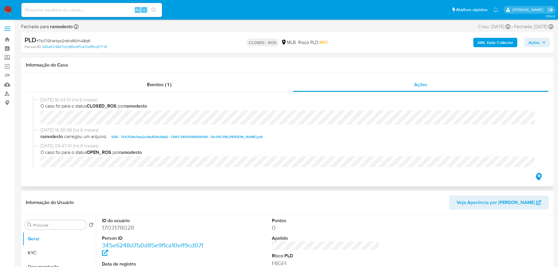
select select "10"
drag, startPoint x: 64, startPoint y: 99, endPoint x: 41, endPoint y: 98, distance: 22.9
click at [41, 98] on span "10/02/2025 16:43:01 (há 6 meses)" at bounding box center [289, 100] width 499 height 6
copy span "10/02/2025"
click at [173, 85] on div "Eventos ( 1 )" at bounding box center [159, 85] width 267 height 14
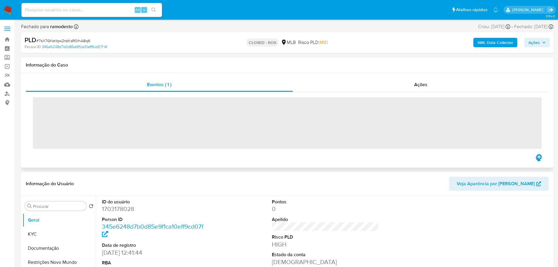
click at [116, 109] on span "‌" at bounding box center [287, 123] width 509 height 52
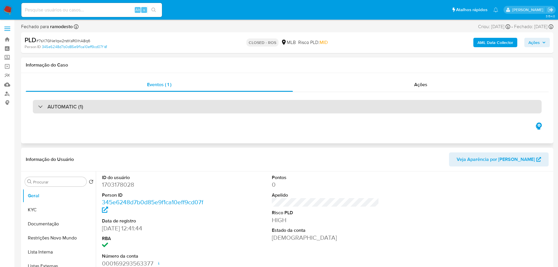
click at [101, 104] on div "AUTOMATIC (1)" at bounding box center [287, 106] width 509 height 13
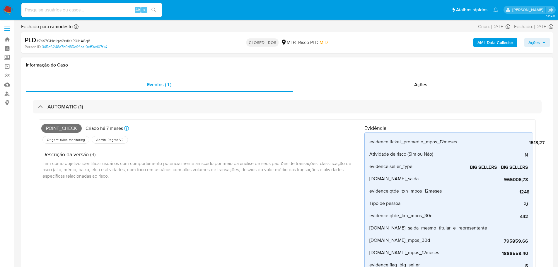
click at [72, 128] on span "Point_check" at bounding box center [61, 128] width 40 height 9
copy span "Point_check"
click at [71, 42] on span "# 7sX7GNe1qw2rstKsR0lhA8q6" at bounding box center [63, 41] width 54 height 6
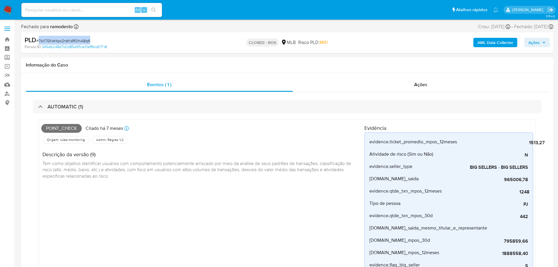
copy span "7sX7GNe1qw2rstKsR0lhA8q6"
click at [538, 44] on span "Ações" at bounding box center [534, 42] width 11 height 9
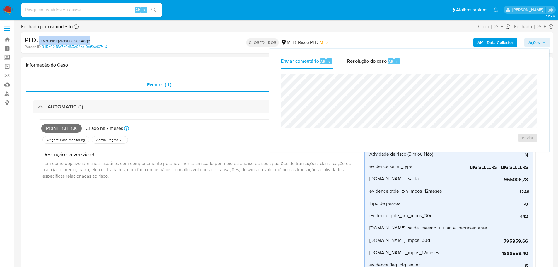
click at [383, 60] on span "Resolução do caso" at bounding box center [367, 61] width 40 height 7
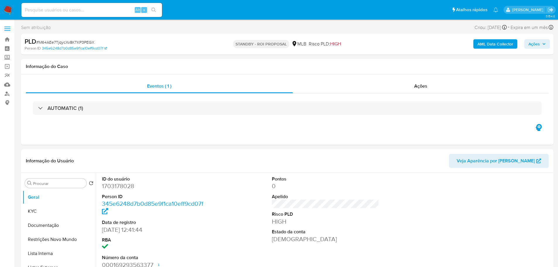
select select "10"
click at [74, 42] on span "# M64AEe7TjqycXv8KTKP3PEGX" at bounding box center [65, 42] width 58 height 6
copy span "M64AEe7TjqycXv8KTKP3PEGX"
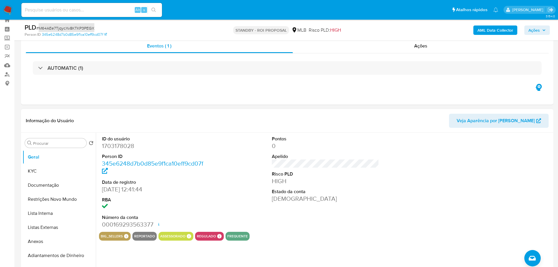
scroll to position [29, 0]
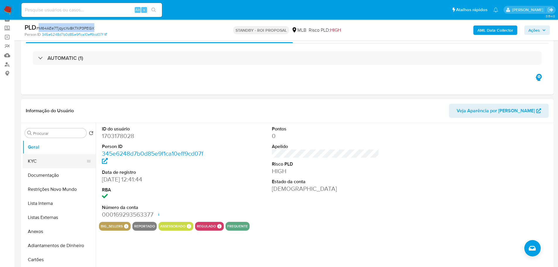
click at [41, 161] on button "KYC" at bounding box center [57, 161] width 69 height 14
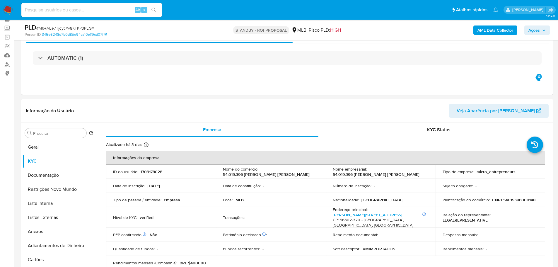
click at [90, 10] on input at bounding box center [91, 10] width 141 height 8
paste input "1694923279"
type input "1694923279"
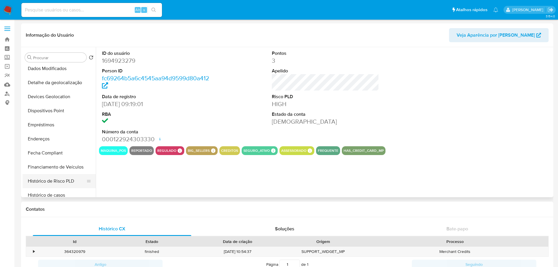
select select "10"
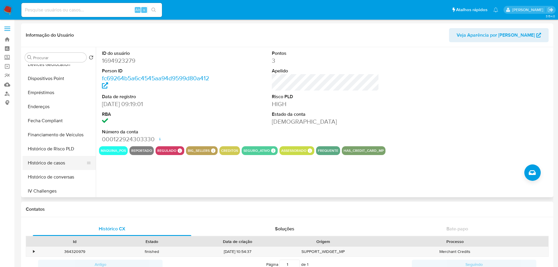
click at [59, 162] on button "Histórico de casos" at bounding box center [57, 163] width 69 height 14
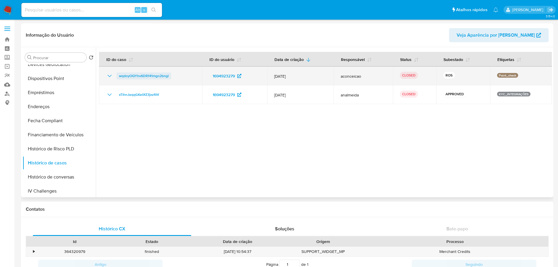
click at [154, 77] on span "wqdoyOQYhv6DRf41mgo2bngl" at bounding box center [144, 75] width 50 height 7
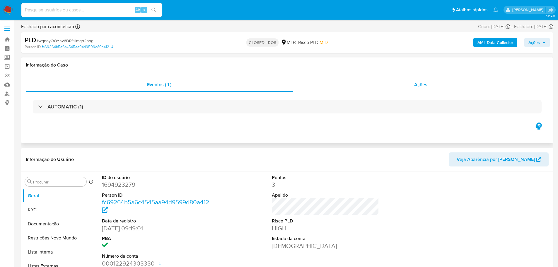
click at [432, 84] on div "Ações" at bounding box center [421, 85] width 256 height 14
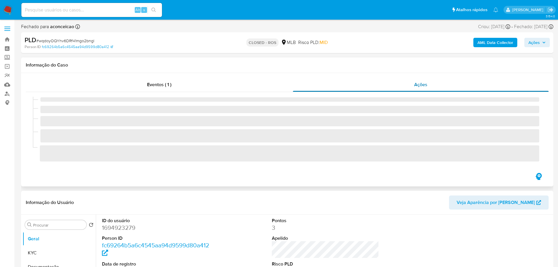
select select "10"
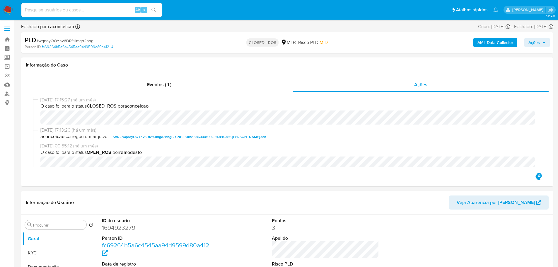
click at [79, 41] on span "# wqdoyOQYhv6DRf41mgo2bngl" at bounding box center [65, 41] width 58 height 6
copy span "wqdoyOQYhv6DRf41mgo2bngl"
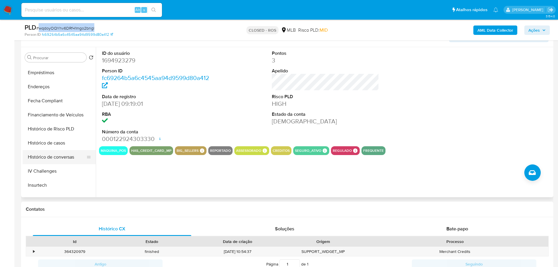
scroll to position [205, 0]
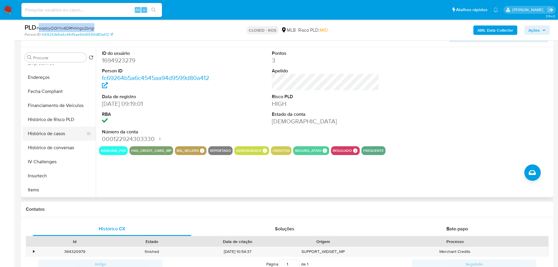
click at [55, 134] on button "Histórico de casos" at bounding box center [57, 134] width 69 height 14
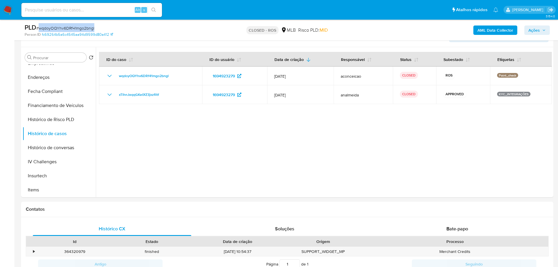
click at [11, 8] on img at bounding box center [8, 10] width 10 height 10
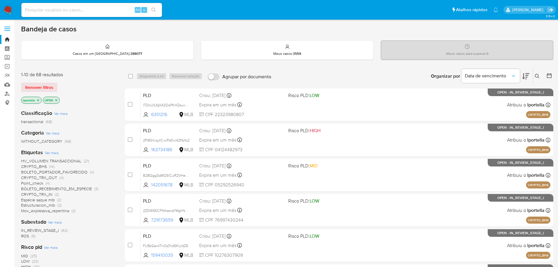
click at [91, 11] on input at bounding box center [91, 10] width 141 height 8
paste input "CN4hw0xacVkkaAe8ugksqujj"
type input "CN4hw0xacVkkaAe8ugksqujj"
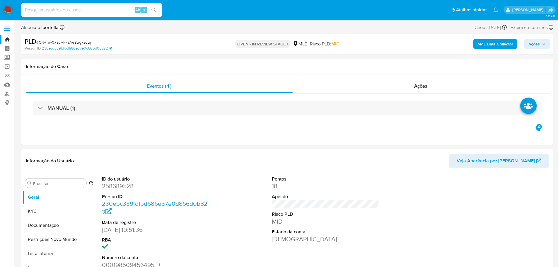
select select "10"
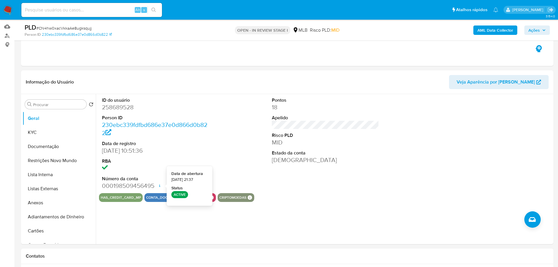
scroll to position [59, 0]
click at [53, 136] on button "KYC" at bounding box center [57, 132] width 69 height 14
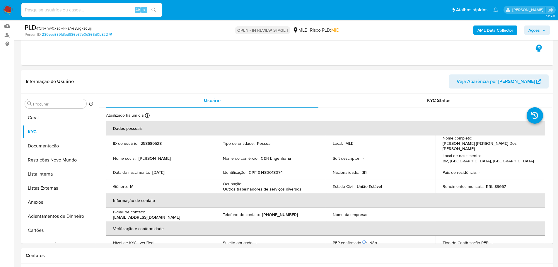
click at [79, 10] on input at bounding box center [91, 10] width 141 height 8
click at [61, 11] on input "0,00108458" at bounding box center [91, 10] width 141 height 8
type input "0,00108458"
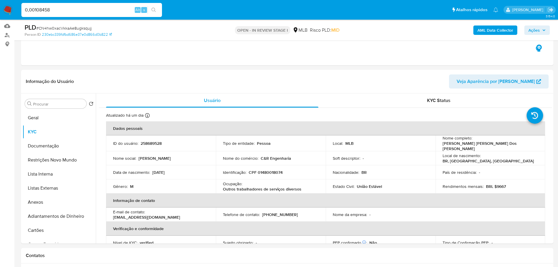
click at [4, 11] on img at bounding box center [8, 10] width 10 height 10
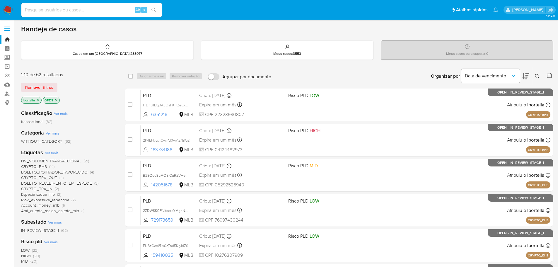
click at [80, 11] on input at bounding box center [91, 10] width 141 height 8
paste input "oPmsQIcW1rA1sdCyJVTytoRK"
type input "oPmsQIcW1rA1sdCyJVTytoRK"
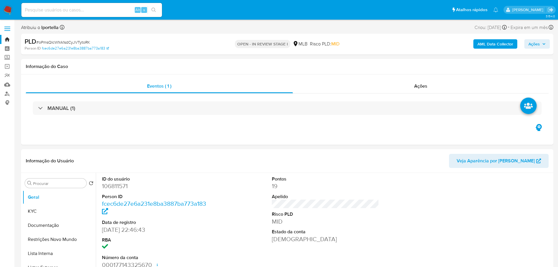
select select "10"
drag, startPoint x: 41, startPoint y: 208, endPoint x: 79, endPoint y: 185, distance: 44.5
click at [41, 208] on button "KYC" at bounding box center [59, 211] width 73 height 14
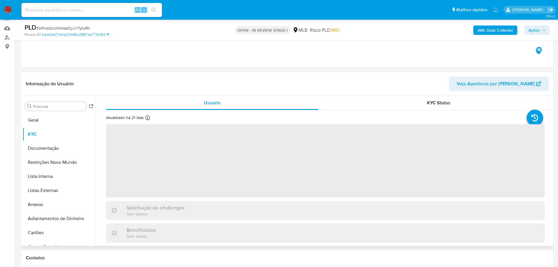
scroll to position [59, 0]
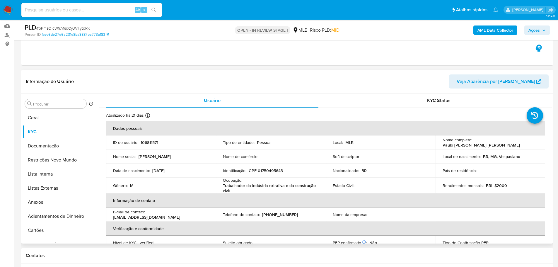
click at [67, 15] on div "Alt s" at bounding box center [91, 10] width 141 height 14
click at [67, 8] on input at bounding box center [91, 10] width 141 height 8
click at [67, 8] on input "0,05066271" at bounding box center [91, 10] width 141 height 8
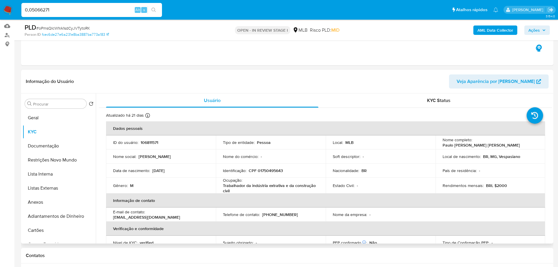
click at [62, 9] on input "0,05066271" at bounding box center [91, 10] width 141 height 8
click at [62, 10] on input "0,05066271" at bounding box center [91, 10] width 141 height 8
paste input "VCOLKPIU77vKgh83okpUKqj7"
click at [62, 10] on input "0,05066271VCOLKPIU77vKgh83okpUKqj7" at bounding box center [91, 10] width 141 height 8
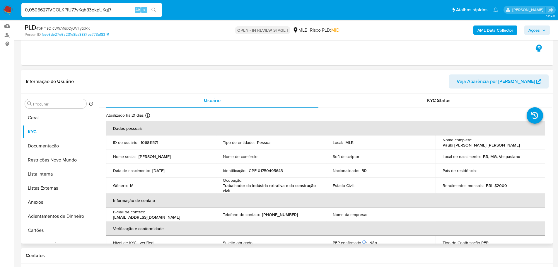
click at [62, 10] on input "0,05066271VCOLKPIU77vKgh83okpUKqj7" at bounding box center [91, 10] width 141 height 8
paste input
type input "VCOLKPIU77vKgh83okpUKqj7"
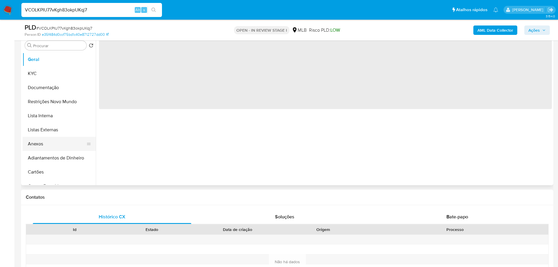
scroll to position [117, 0]
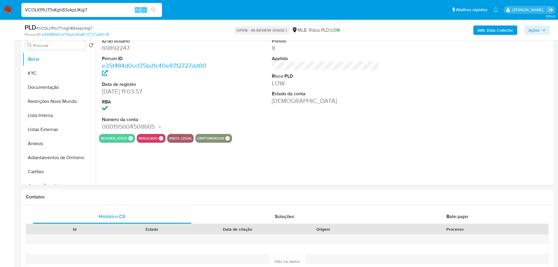
select select "10"
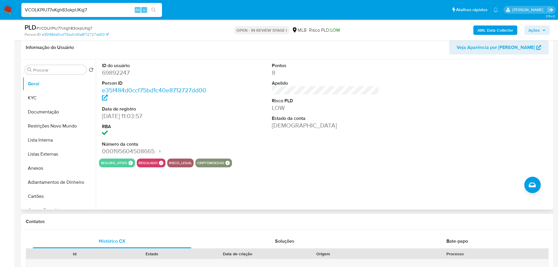
scroll to position [59, 0]
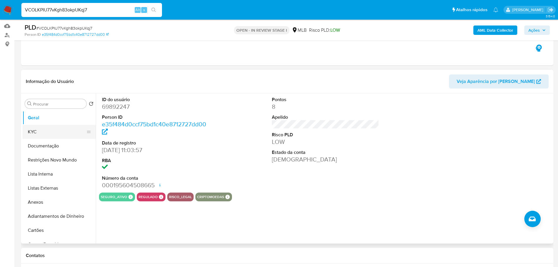
click at [43, 132] on button "KYC" at bounding box center [57, 132] width 69 height 14
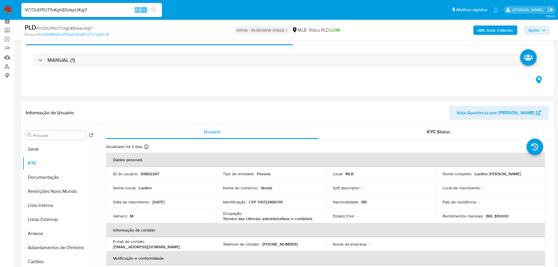
scroll to position [0, 0]
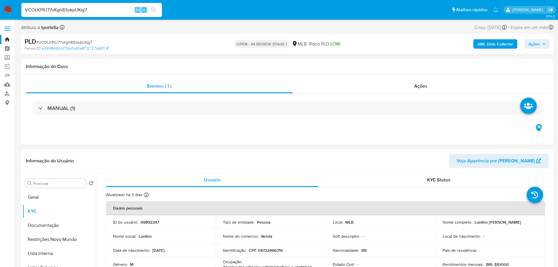
click at [11, 8] on img at bounding box center [8, 10] width 10 height 10
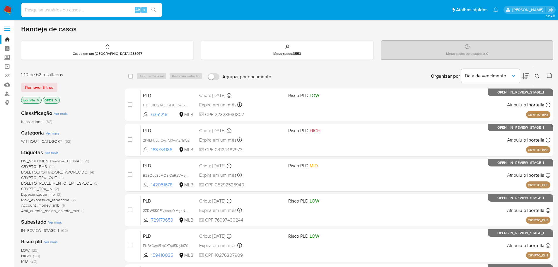
click at [135, 10] on div "Alt" at bounding box center [138, 10] width 6 height 6
click at [118, 10] on input at bounding box center [91, 10] width 141 height 8
paste input "48586100"
type input "48586100"
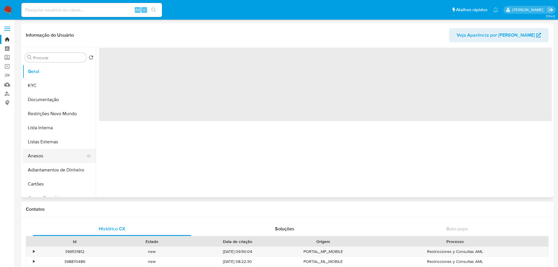
click at [41, 155] on button "Anexos" at bounding box center [57, 156] width 69 height 14
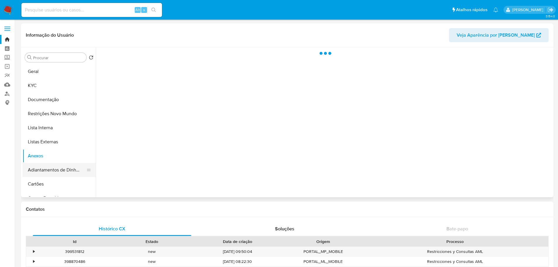
select select "10"
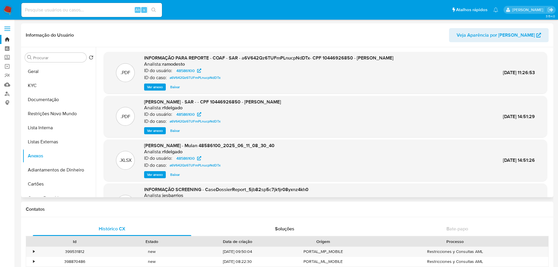
click at [154, 129] on span "Ver anexo" at bounding box center [155, 131] width 16 height 6
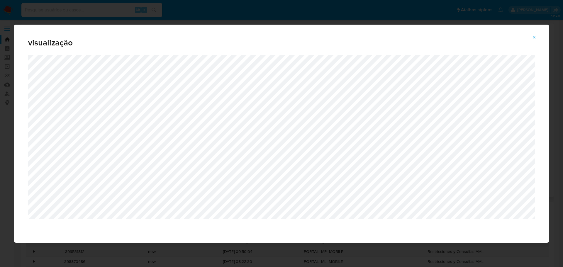
click at [530, 36] on button "Attachment preview" at bounding box center [533, 37] width 13 height 9
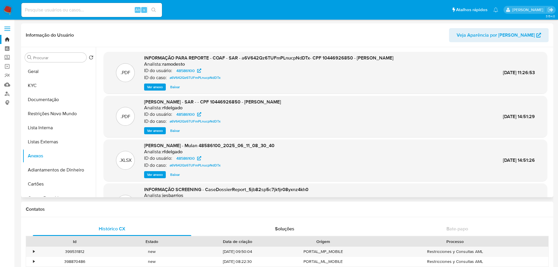
click at [9, 6] on img at bounding box center [8, 10] width 10 height 10
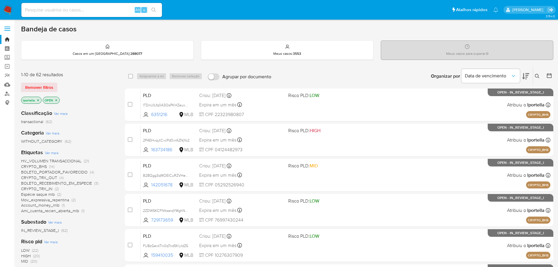
click at [11, 10] on img at bounding box center [8, 10] width 10 height 10
click at [7, 13] on img at bounding box center [8, 10] width 10 height 10
click at [8, 9] on img at bounding box center [8, 10] width 10 height 10
click at [90, 13] on input at bounding box center [91, 10] width 141 height 8
paste input "2Djs9TLynVxK6Tyb0bTVvESU"
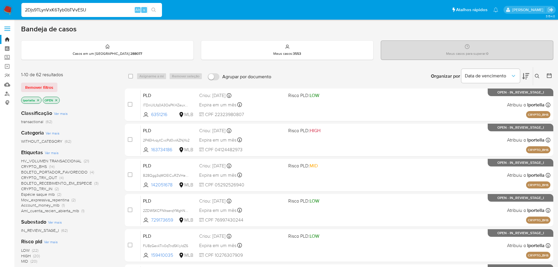
type input "2Djs9TLynVxK6Tyb0bTVvESU"
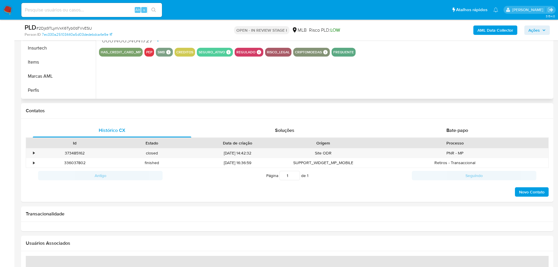
scroll to position [59, 0]
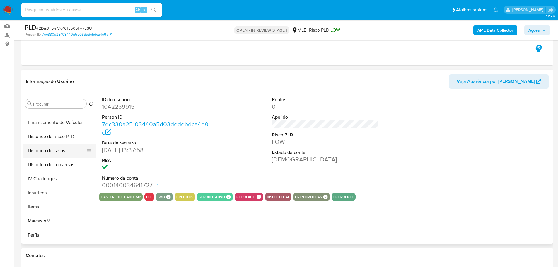
select select "10"
click at [43, 150] on button "Histórico de casos" at bounding box center [57, 151] width 69 height 14
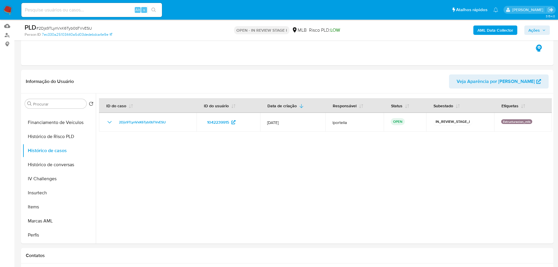
click at [112, 14] on div "Alt s" at bounding box center [91, 10] width 141 height 14
click at [103, 9] on input at bounding box center [91, 10] width 141 height 8
paste input "bgefwiWCSi7cChiGtrvIRLfL"
type input "bgefwiWCSi7cChiGtrvIRLfL"
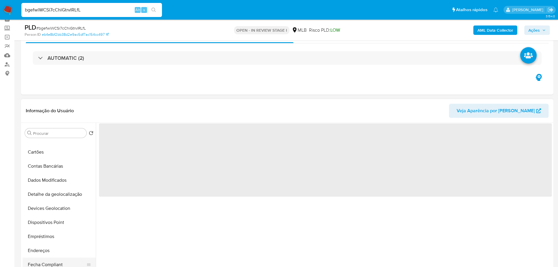
scroll to position [176, 0]
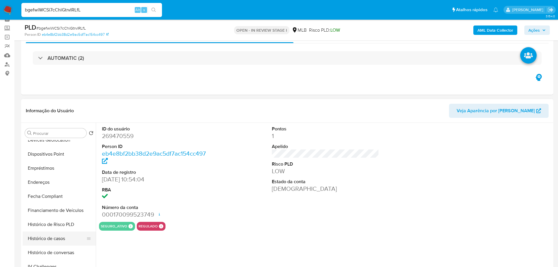
select select "10"
click at [55, 236] on button "Histórico de casos" at bounding box center [57, 238] width 69 height 14
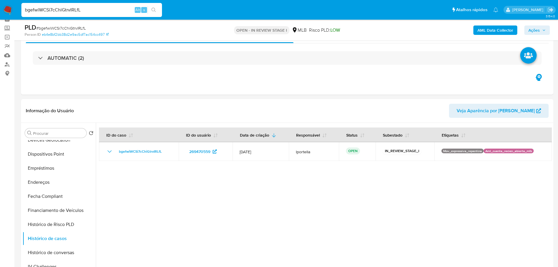
click at [111, 11] on input "bgefwiWCSi7cChiGtrvIRLfL" at bounding box center [91, 10] width 141 height 8
paste input "oyzQSR1qVCySmObxm0hDFRth"
type input "oyzQSR1qVCySmObxm0hDFRth"
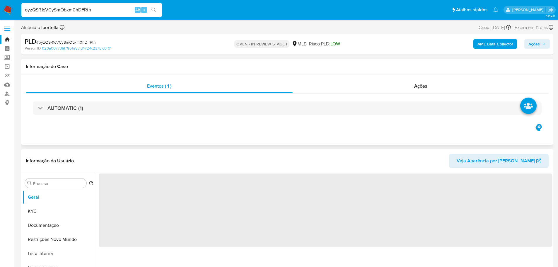
scroll to position [59, 0]
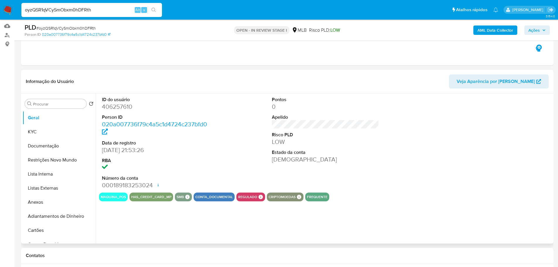
select select "10"
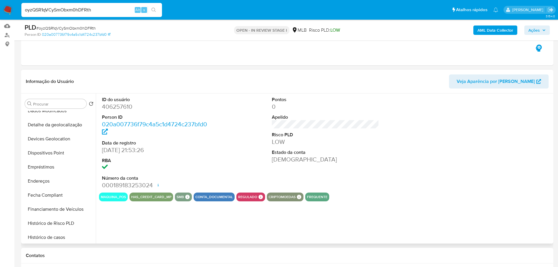
scroll to position [205, 0]
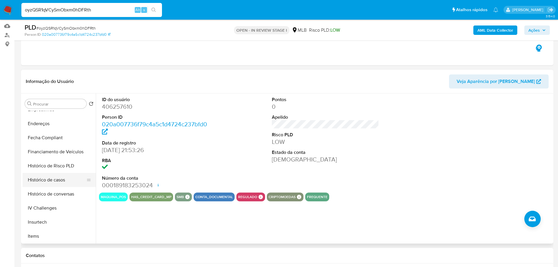
click at [56, 180] on button "Histórico de casos" at bounding box center [57, 180] width 69 height 14
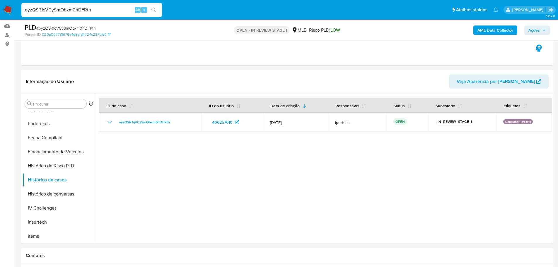
click at [66, 11] on input "oyzQSR1qVCySmObxm0hDFRth" at bounding box center [91, 10] width 141 height 8
paste input "x6iv83LDrN4OqZo6gLJLCWR"
type input "ox6iv83LDrN4OqZo6gLJLCWR"
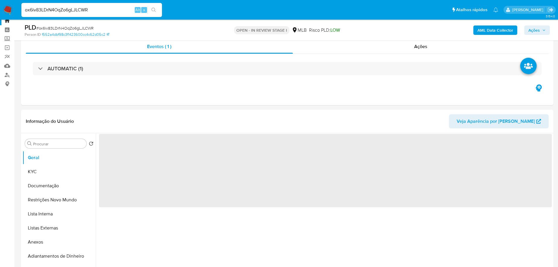
scroll to position [29, 0]
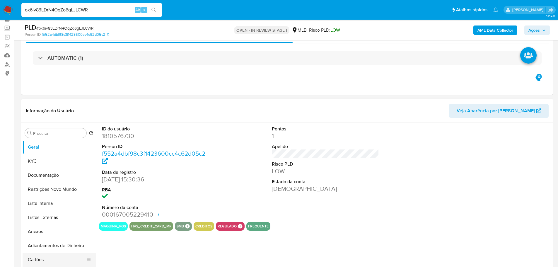
select select "10"
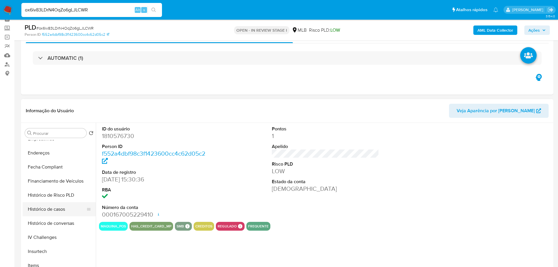
click at [66, 210] on button "Histórico de casos" at bounding box center [57, 209] width 69 height 14
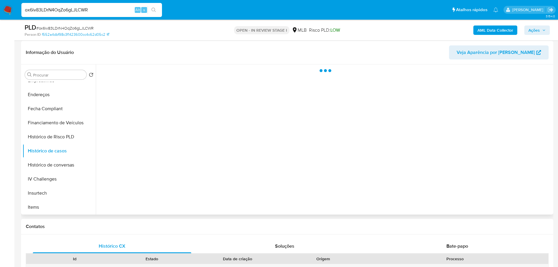
scroll to position [88, 0]
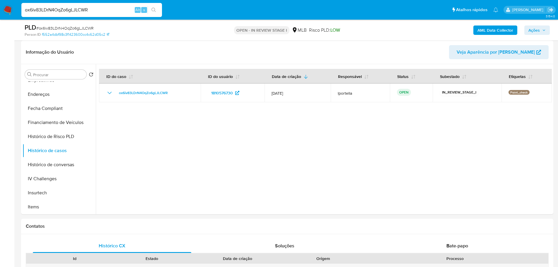
click at [85, 11] on input "ox6iv83LDrN4OqZo6gLJLCWR" at bounding box center [91, 10] width 141 height 8
paste input "2Djs9TLynVxK6Tyb0bTVvESU"
type input "2Djs9TLynVxK6Tyb0bTVvESU"
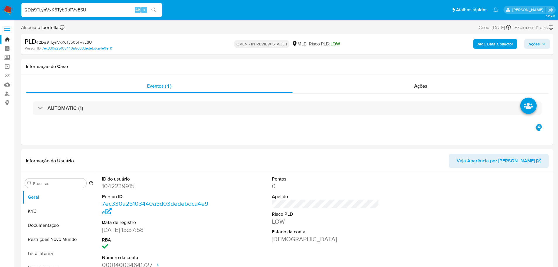
select select "10"
drag, startPoint x: 188, startPoint y: 0, endPoint x: 318, endPoint y: 136, distance: 188.4
click at [318, 136] on div "Eventos ( 1 ) Ações AUTOMATIC (1)" at bounding box center [287, 109] width 532 height 70
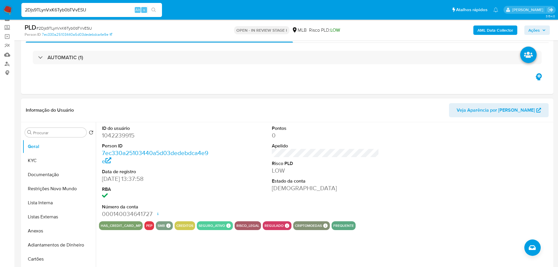
scroll to position [59, 0]
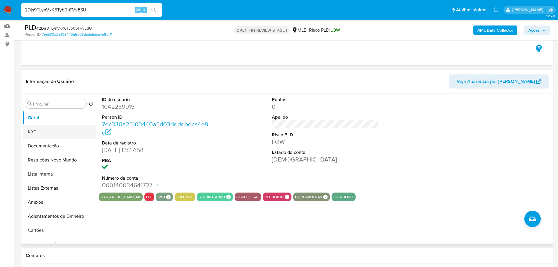
drag, startPoint x: 40, startPoint y: 126, endPoint x: 71, endPoint y: 128, distance: 30.8
click at [41, 126] on button "KYC" at bounding box center [57, 132] width 69 height 14
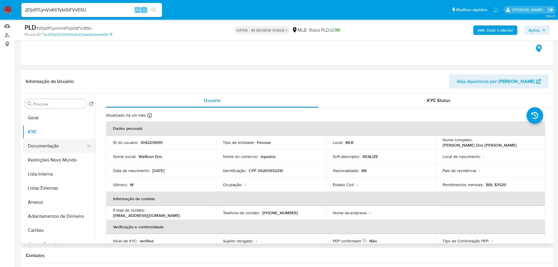
click at [40, 144] on button "Documentação" at bounding box center [57, 146] width 69 height 14
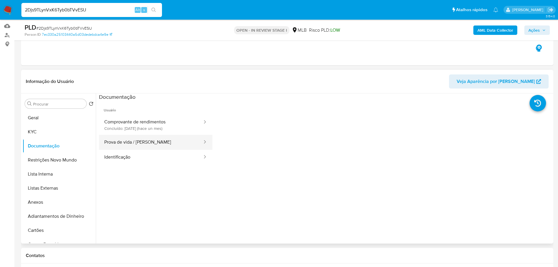
click at [146, 142] on button "Prova de vida / [PERSON_NAME]" at bounding box center [151, 142] width 104 height 15
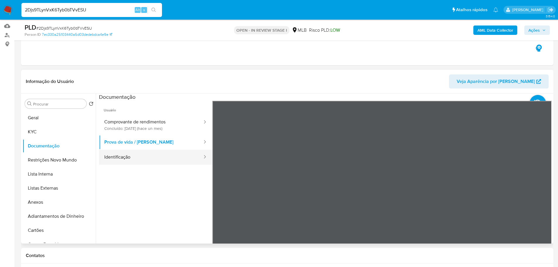
click at [150, 162] on button "Identificação" at bounding box center [151, 157] width 104 height 15
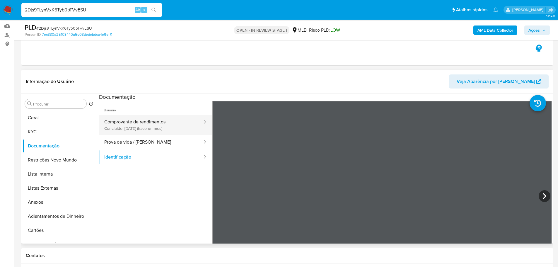
click at [132, 130] on button "Comprovante de rendimentos Concluído: 18/07/2025 (hace un mes)" at bounding box center [151, 125] width 104 height 20
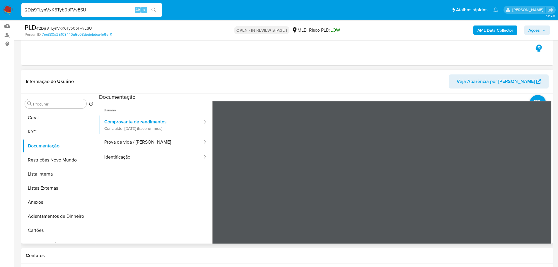
click at [287, 81] on div "Informação do Usuário Veja Aparência por Pessoa Procurar Retornar ao pedido pad…" at bounding box center [287, 157] width 532 height 174
click at [383, 71] on div "Informação do Usuário Veja Aparência por Pessoa Procurar Retornar ao pedido pad…" at bounding box center [287, 157] width 532 height 174
click at [414, 71] on div "Informação do Usuário Veja Aparência por Pessoa Procurar Retornar ao pedido pad…" at bounding box center [287, 157] width 532 height 174
click at [547, 175] on div at bounding box center [382, 197] width 340 height 192
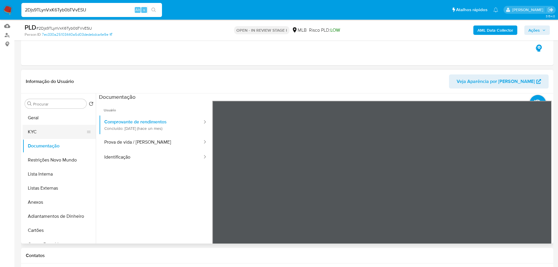
click at [45, 133] on button "KYC" at bounding box center [57, 132] width 69 height 14
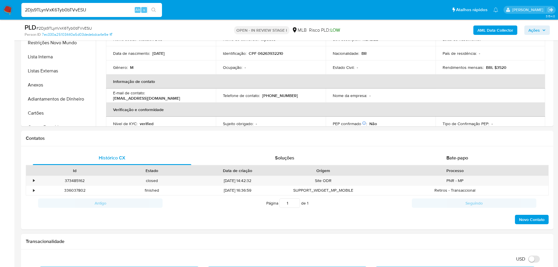
scroll to position [322, 0]
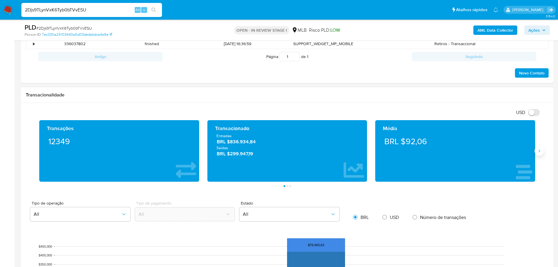
click at [537, 152] on button "Siguiente" at bounding box center [539, 150] width 9 height 9
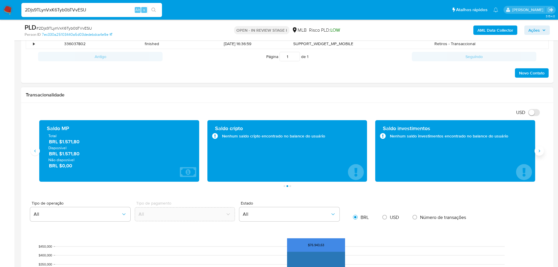
click at [537, 152] on button "Siguiente" at bounding box center [539, 150] width 9 height 9
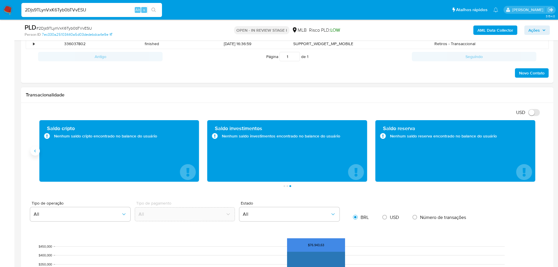
click at [37, 150] on icon "Anterior" at bounding box center [35, 151] width 5 height 5
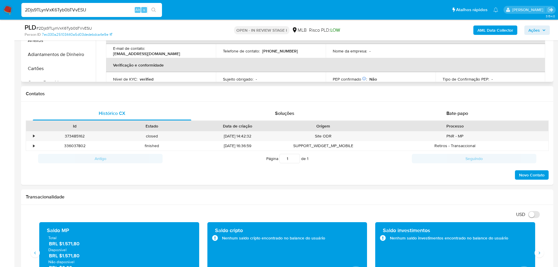
scroll to position [117, 0]
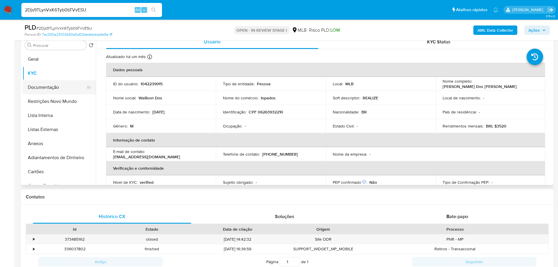
click at [57, 87] on button "Documentação" at bounding box center [57, 87] width 69 height 14
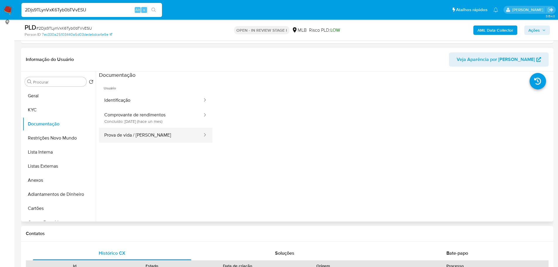
scroll to position [29, 0]
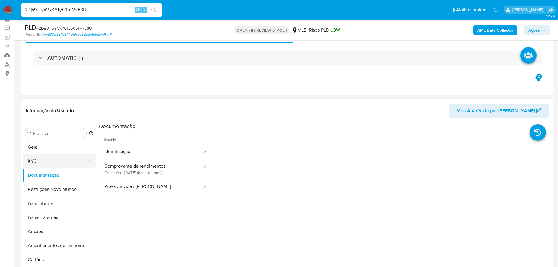
click at [38, 161] on button "KYC" at bounding box center [57, 161] width 69 height 14
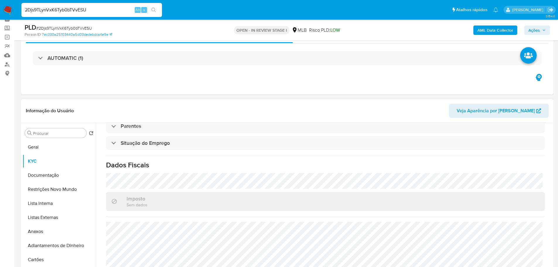
scroll to position [244, 0]
click at [43, 148] on button "Geral" at bounding box center [57, 147] width 69 height 14
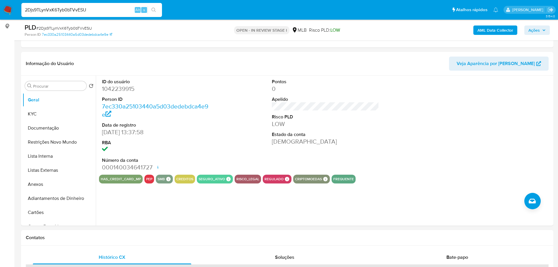
scroll to position [75, 0]
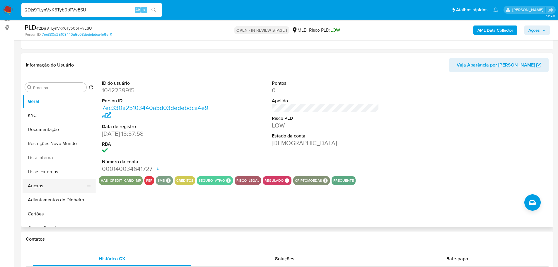
drag, startPoint x: 134, startPoint y: 238, endPoint x: 75, endPoint y: 182, distance: 82.3
click at [131, 239] on h1 "Contatos" at bounding box center [287, 239] width 523 height 6
click at [39, 117] on button "KYC" at bounding box center [57, 115] width 69 height 14
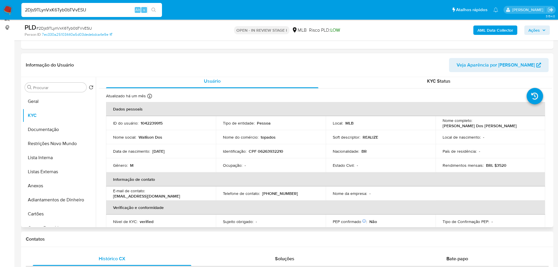
scroll to position [4, 0]
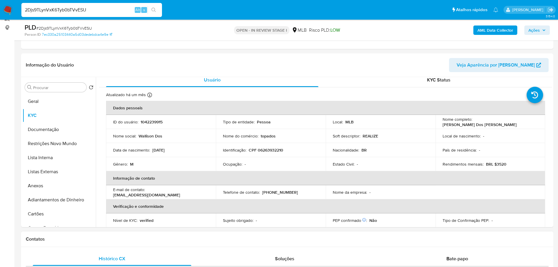
click at [98, 239] on h1 "Contatos" at bounding box center [287, 239] width 523 height 6
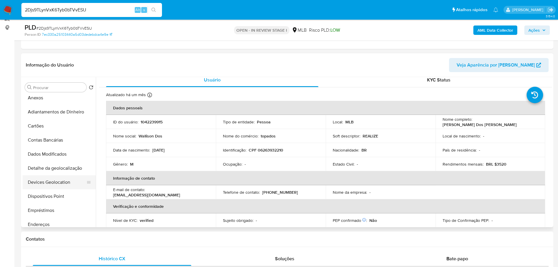
scroll to position [117, 0]
click at [47, 196] on button "Endereços" at bounding box center [57, 195] width 69 height 14
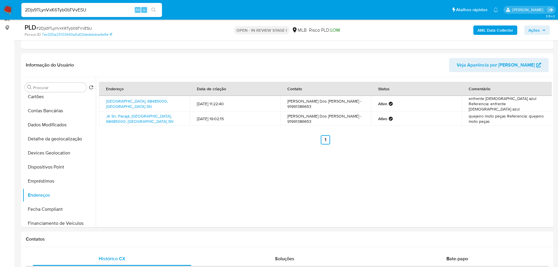
drag, startPoint x: 134, startPoint y: 237, endPoint x: 120, endPoint y: 229, distance: 15.5
click at [133, 237] on h1 "Contatos" at bounding box center [287, 239] width 523 height 6
click at [64, 134] on button "Detalhe da geolocalização" at bounding box center [57, 139] width 69 height 14
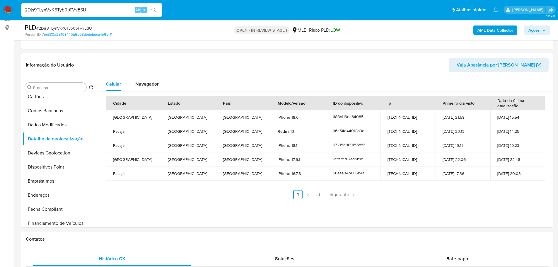
click at [115, 240] on h1 "Contatos" at bounding box center [287, 239] width 523 height 6
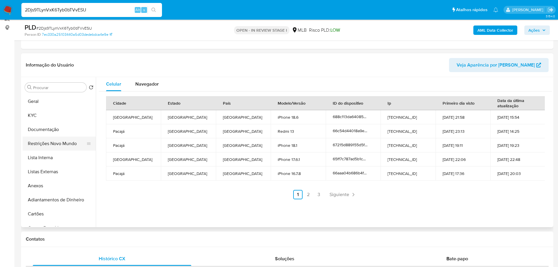
click at [51, 148] on button "Restrições Novo Mundo" at bounding box center [57, 144] width 69 height 14
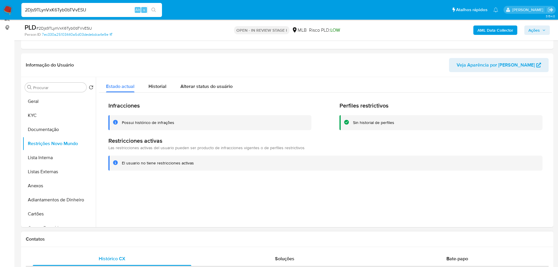
click at [103, 235] on div "Contatos" at bounding box center [287, 239] width 532 height 16
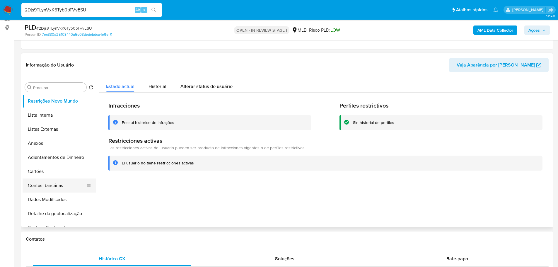
scroll to position [88, 0]
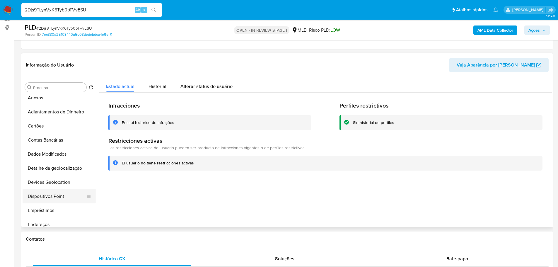
click at [61, 192] on button "Dispositivos Point" at bounding box center [57, 196] width 69 height 14
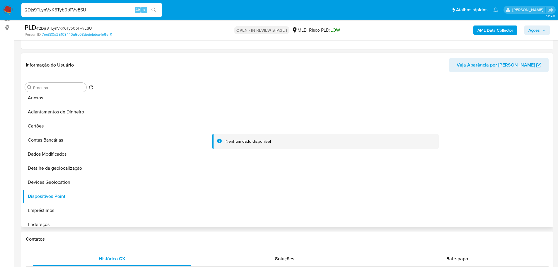
drag, startPoint x: 462, startPoint y: 191, endPoint x: 424, endPoint y: 158, distance: 49.8
click at [462, 191] on div at bounding box center [325, 141] width 453 height 129
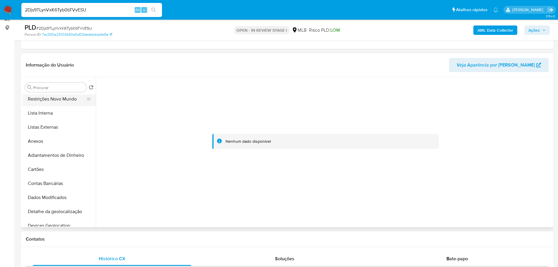
scroll to position [0, 0]
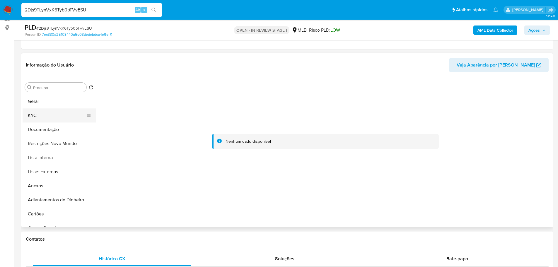
click at [40, 119] on button "KYC" at bounding box center [57, 115] width 69 height 14
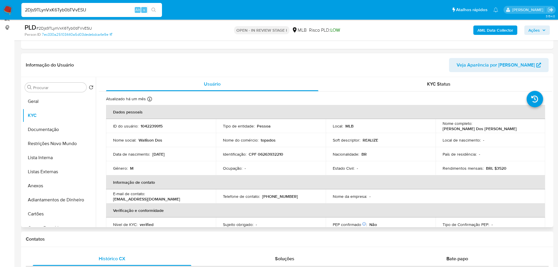
click at [268, 156] on p "CPF 06263932210" at bounding box center [266, 153] width 35 height 5
copy p "06263932210"
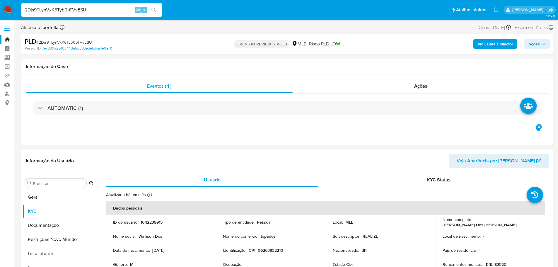
click at [517, 222] on p "Wallison Dos Santos Souza" at bounding box center [480, 224] width 74 height 5
drag, startPoint x: 521, startPoint y: 223, endPoint x: 473, endPoint y: 223, distance: 47.5
click at [473, 223] on div "Nome completo : Wallison Dos Santos Souza" at bounding box center [491, 222] width 96 height 11
copy p "Wallison Dos Santos Souza"
click at [548, 40] on button "Ações" at bounding box center [536, 43] width 25 height 9
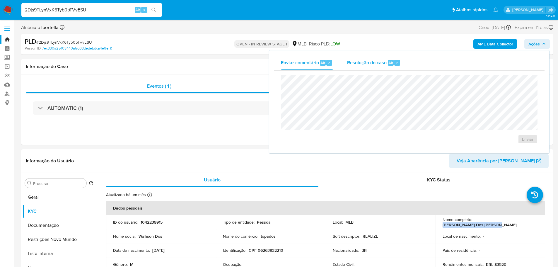
click at [386, 61] on div "Resolução do caso Alt r" at bounding box center [374, 62] width 54 height 15
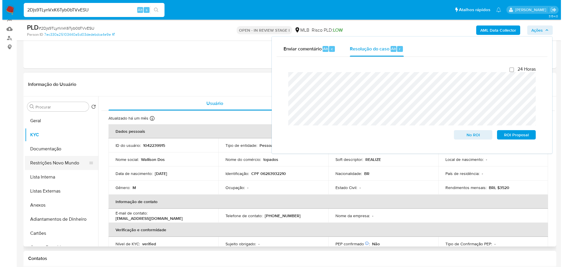
scroll to position [88, 0]
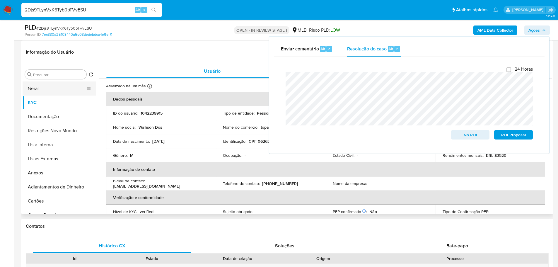
click at [55, 95] on button "Geral" at bounding box center [57, 88] width 69 height 14
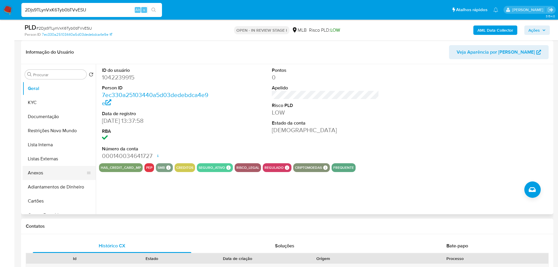
click at [58, 175] on button "Anexos" at bounding box center [57, 173] width 69 height 14
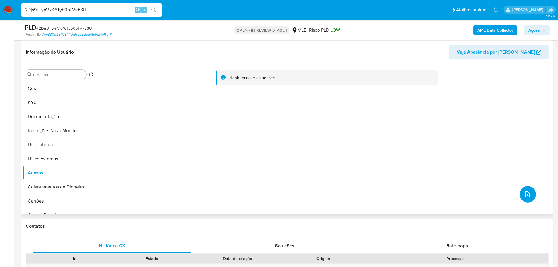
click at [531, 193] on button "upload-file" at bounding box center [528, 194] width 16 height 16
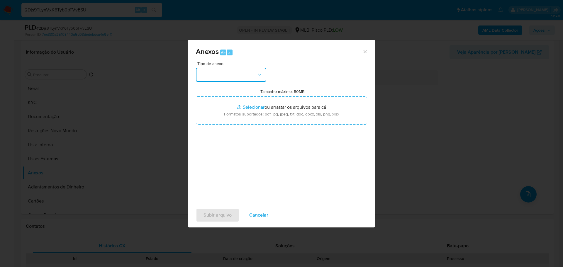
click at [256, 75] on button "button" at bounding box center [231, 75] width 70 height 14
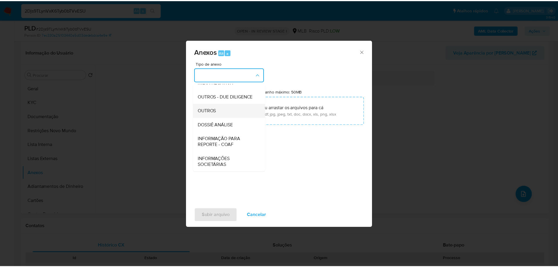
scroll to position [90, 0]
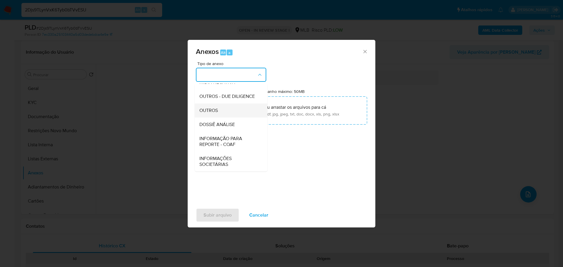
click at [215, 113] on span "OUTROS" at bounding box center [208, 111] width 18 height 6
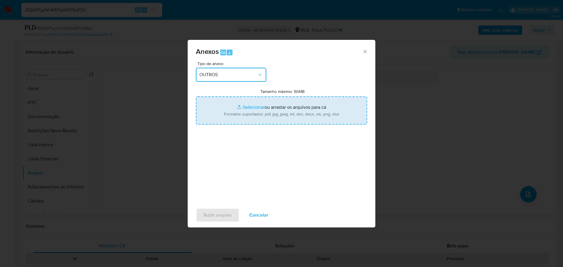
type input "C:\fakepath\Mulan 1042239915_2025_08_15_06_19_26.xlsx"
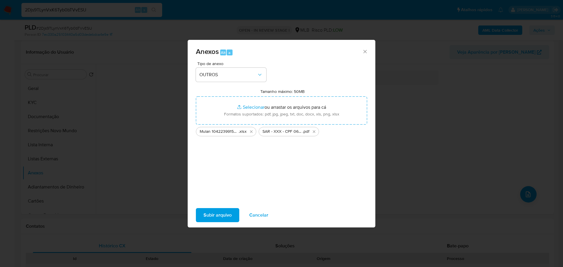
click at [228, 215] on span "Subir arquivo" at bounding box center [217, 215] width 28 height 13
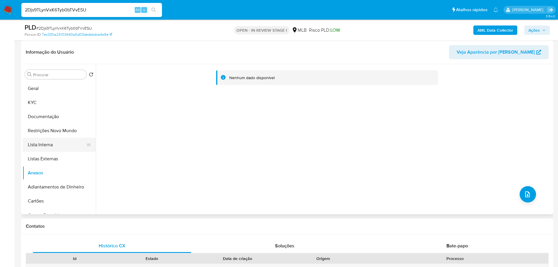
click at [62, 141] on button "Lista Interna" at bounding box center [57, 145] width 69 height 14
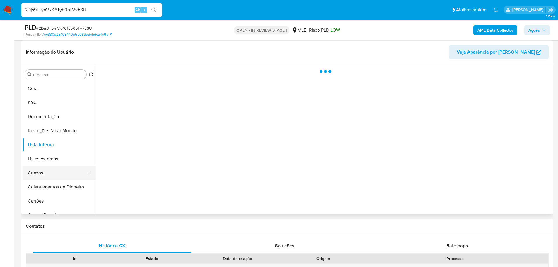
click at [47, 172] on button "Anexos" at bounding box center [57, 173] width 69 height 14
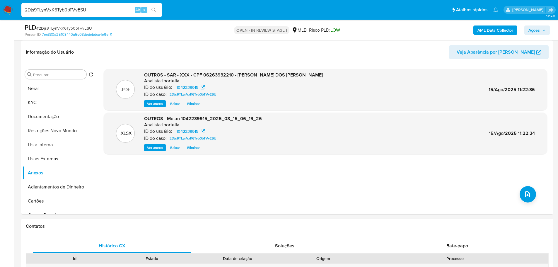
click at [543, 30] on icon "button" at bounding box center [544, 30] width 4 height 4
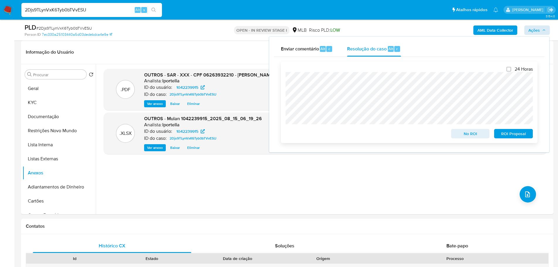
click at [522, 134] on span "ROI Proposal" at bounding box center [513, 133] width 30 height 8
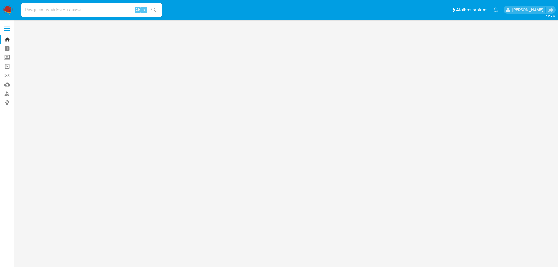
click at [68, 10] on input at bounding box center [91, 10] width 141 height 8
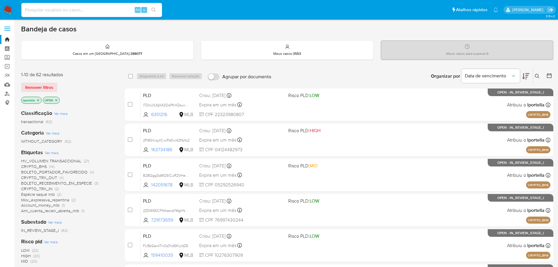
paste input "424407730"
type input "424407730"
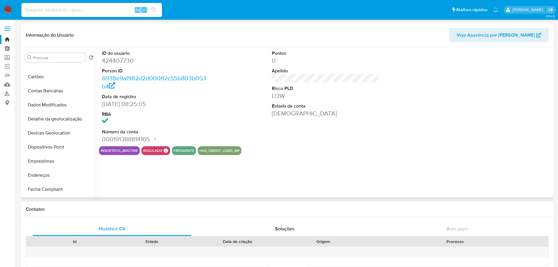
select select "10"
click at [53, 134] on button "Histórico de casos" at bounding box center [57, 134] width 69 height 14
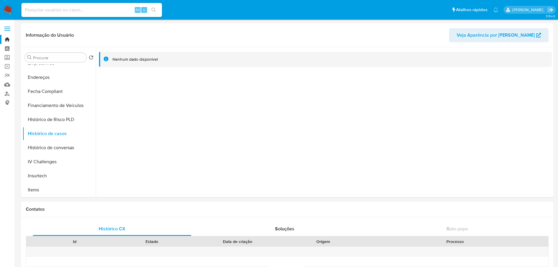
click at [111, 8] on input at bounding box center [91, 10] width 141 height 8
paste input "1120957912"
type input "1120957912"
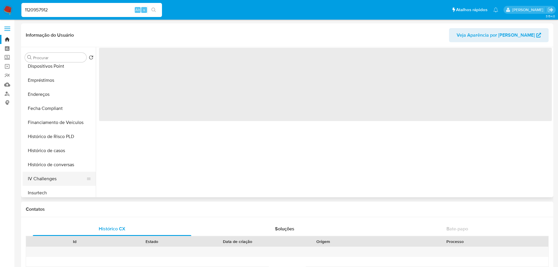
scroll to position [234, 0]
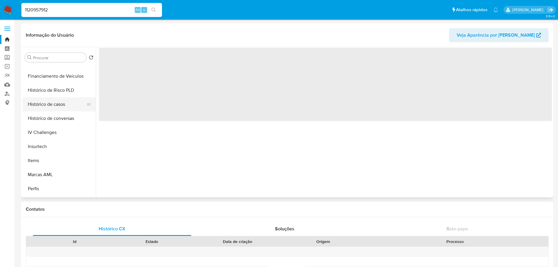
click at [46, 105] on button "Histórico de casos" at bounding box center [57, 104] width 69 height 14
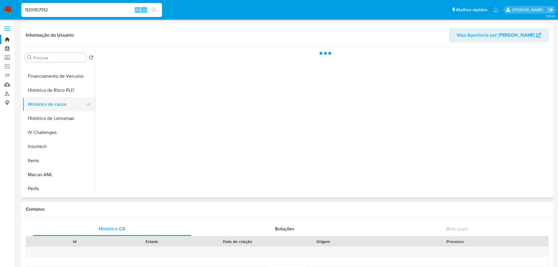
select select "10"
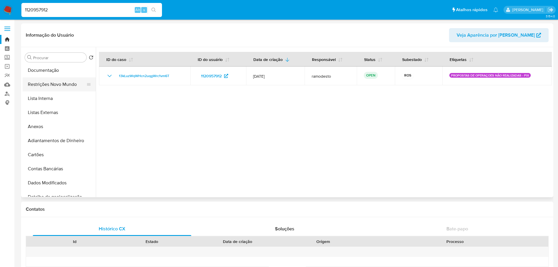
scroll to position [0, 0]
click at [46, 76] on button "Geral" at bounding box center [57, 71] width 69 height 14
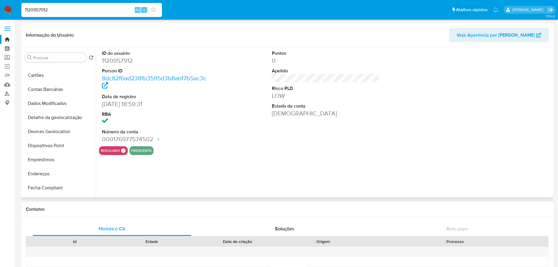
scroll to position [262, 0]
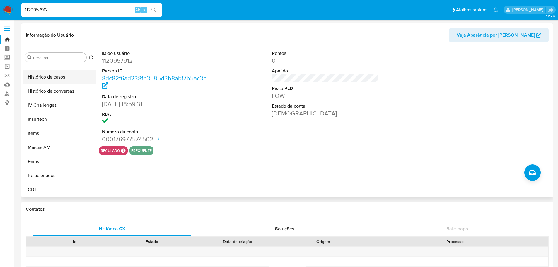
click at [48, 80] on button "Histórico de casos" at bounding box center [57, 77] width 69 height 14
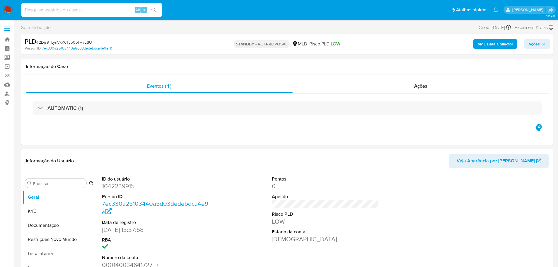
select select "10"
click at [60, 45] on span "# 2Djs9TLynVxK6Tyb0bTVvESU" at bounding box center [64, 42] width 56 height 6
copy span "2Djs9TLynVxK6Tyb0bTVvESU"
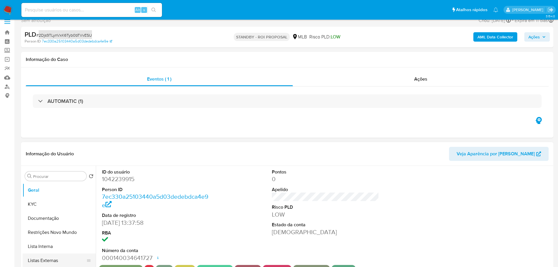
scroll to position [59, 0]
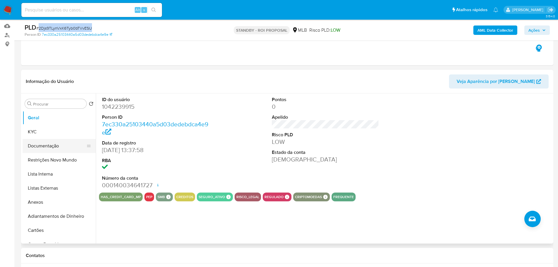
drag, startPoint x: 37, startPoint y: 148, endPoint x: 40, endPoint y: 146, distance: 3.9
click at [37, 148] on button "Documentação" at bounding box center [57, 146] width 69 height 14
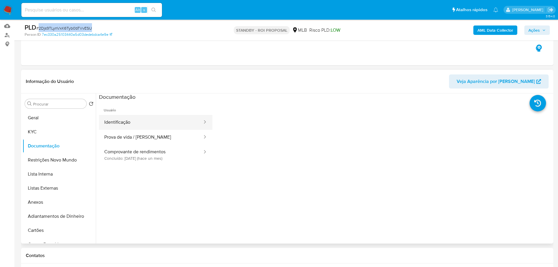
click at [161, 125] on button "Identificação" at bounding box center [151, 122] width 104 height 15
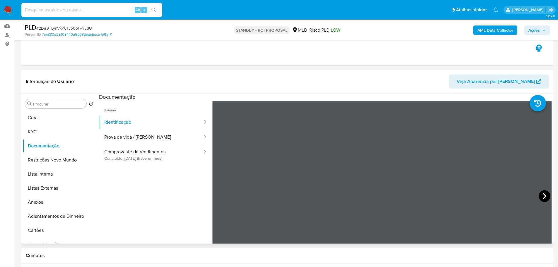
click at [539, 193] on icon at bounding box center [545, 196] width 12 height 12
click at [11, 11] on img at bounding box center [8, 10] width 10 height 10
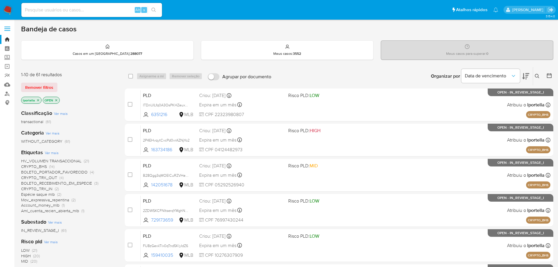
click at [68, 9] on input at bounding box center [91, 10] width 141 height 8
paste input "bgefwiWCSi7cChiGtrvIRLfL"
type input "bgefwiWCSi7cChiGtrvIRLfL"
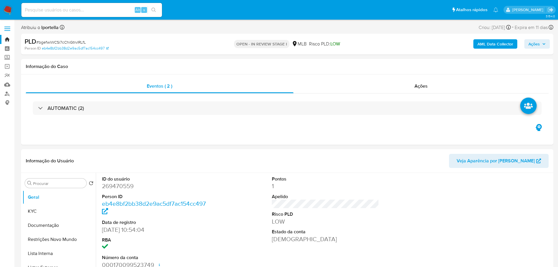
select select "10"
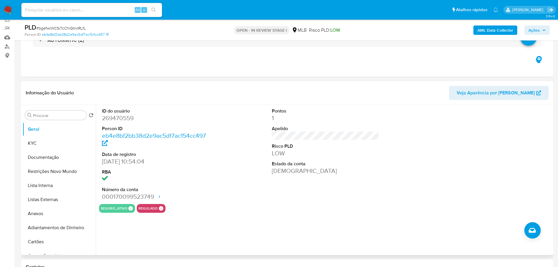
scroll to position [59, 0]
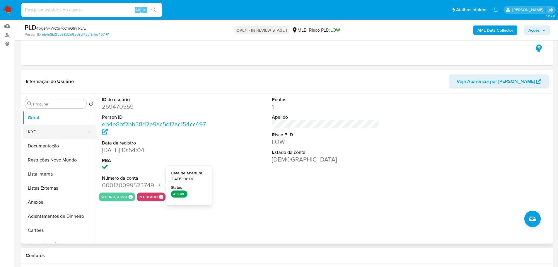
click at [55, 130] on button "KYC" at bounding box center [57, 132] width 69 height 14
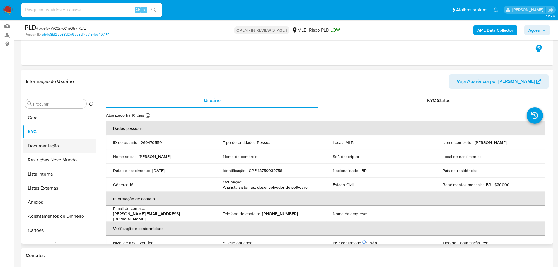
click at [58, 151] on button "Documentação" at bounding box center [57, 146] width 69 height 14
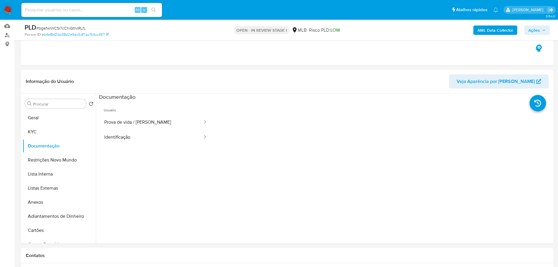
click at [134, 126] on button "Prova de vida / [PERSON_NAME]" at bounding box center [151, 122] width 104 height 15
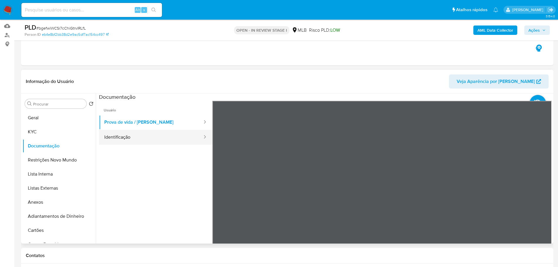
click at [147, 142] on button "Identificação" at bounding box center [151, 137] width 104 height 15
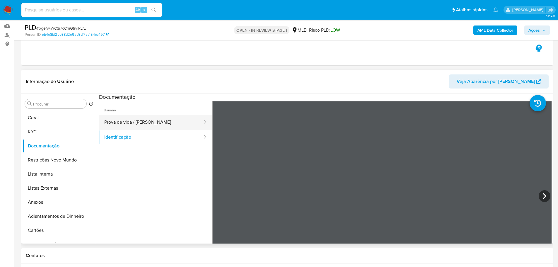
click at [146, 120] on button "Prova de vida / [PERSON_NAME]" at bounding box center [151, 122] width 104 height 15
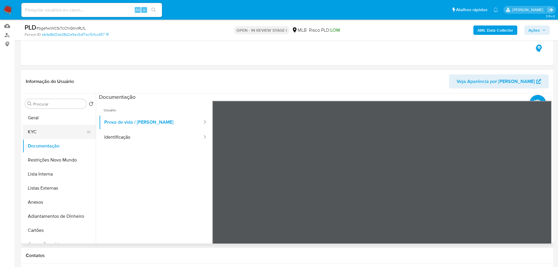
click at [65, 131] on button "KYC" at bounding box center [57, 132] width 69 height 14
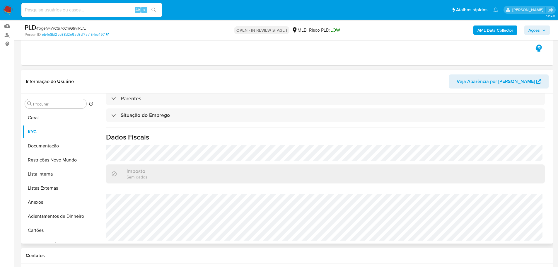
scroll to position [39, 0]
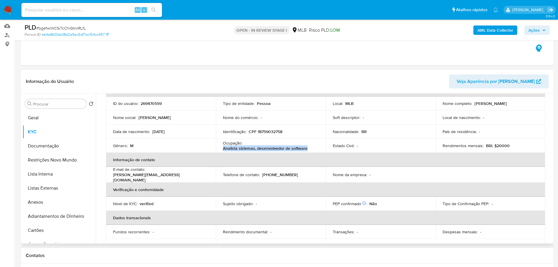
drag, startPoint x: 307, startPoint y: 147, endPoint x: 219, endPoint y: 150, distance: 88.2
click at [219, 150] on td "Ocupação : Analista sistemas, desenvolvedor de software" at bounding box center [271, 146] width 110 height 14
copy p "Analista sistemas, desenvolvedor de software"
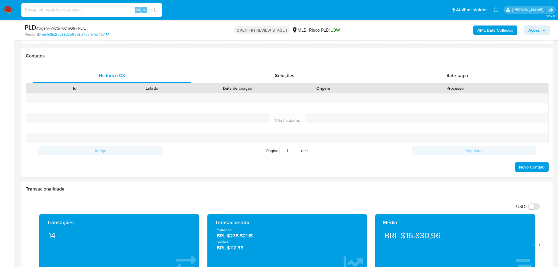
scroll to position [322, 0]
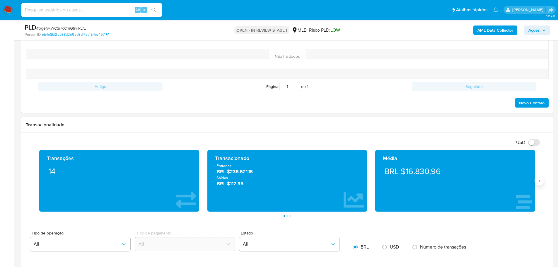
click at [540, 183] on button "Siguiente" at bounding box center [539, 180] width 9 height 9
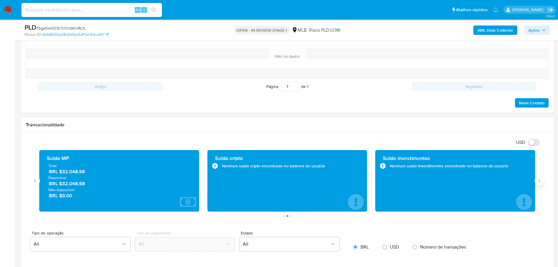
click at [540, 183] on button "Siguiente" at bounding box center [539, 180] width 9 height 9
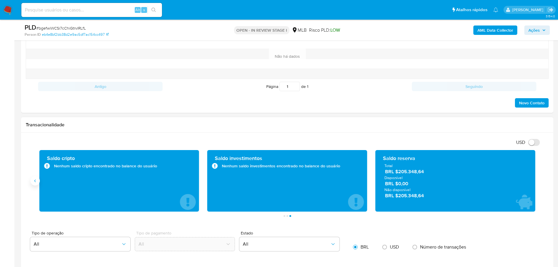
click at [39, 183] on button "Anterior" at bounding box center [34, 180] width 9 height 9
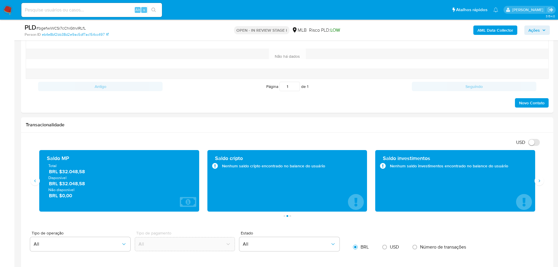
scroll to position [88, 0]
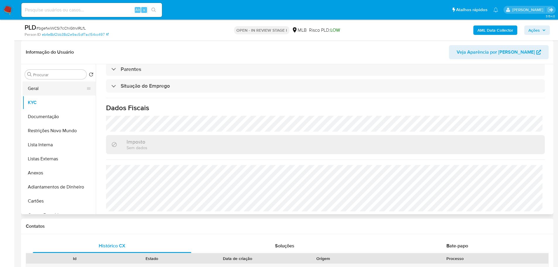
click at [55, 84] on button "Geral" at bounding box center [57, 88] width 69 height 14
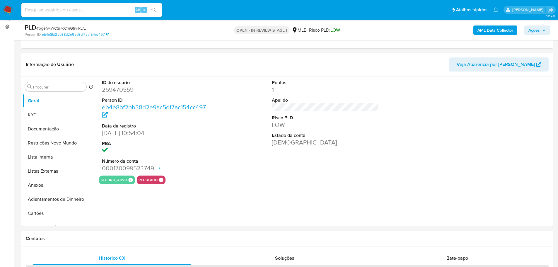
scroll to position [73, 0]
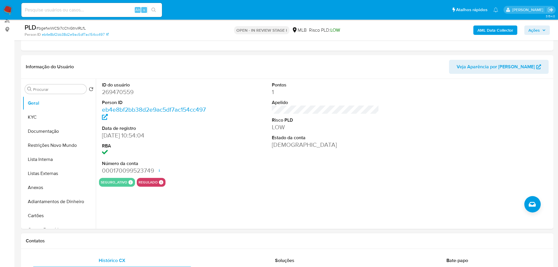
click at [128, 238] on h1 "Contatos" at bounding box center [287, 241] width 523 height 6
click at [55, 118] on button "KYC" at bounding box center [57, 117] width 69 height 14
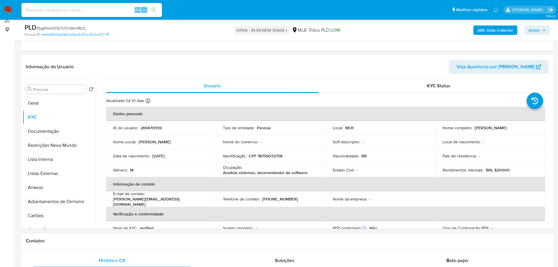
click at [77, 238] on h1 "Contatos" at bounding box center [287, 241] width 523 height 6
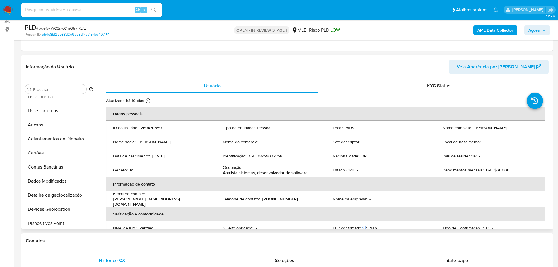
scroll to position [176, 0]
click at [54, 137] on button "Endereços" at bounding box center [57, 138] width 69 height 14
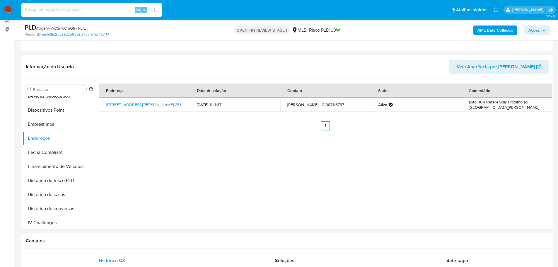
click at [118, 242] on h1 "Contatos" at bounding box center [287, 241] width 523 height 6
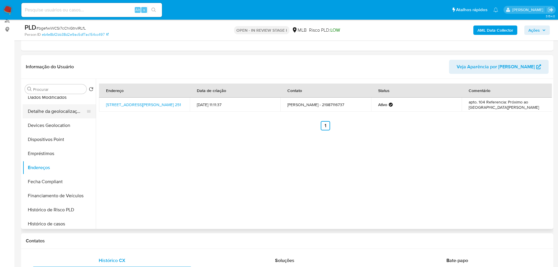
click at [65, 112] on button "Detalhe da geolocalização" at bounding box center [57, 111] width 69 height 14
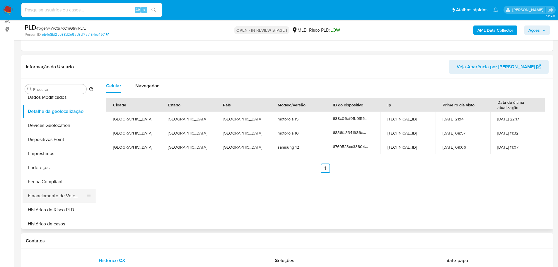
drag, startPoint x: 149, startPoint y: 246, endPoint x: 74, endPoint y: 198, distance: 88.8
click at [146, 245] on div "Contatos" at bounding box center [287, 241] width 532 height 16
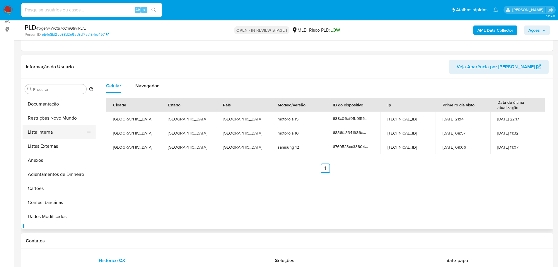
scroll to position [0, 0]
drag, startPoint x: 53, startPoint y: 149, endPoint x: 11, endPoint y: 152, distance: 42.3
click at [52, 149] on button "Restrições Novo Mundo" at bounding box center [59, 145] width 73 height 14
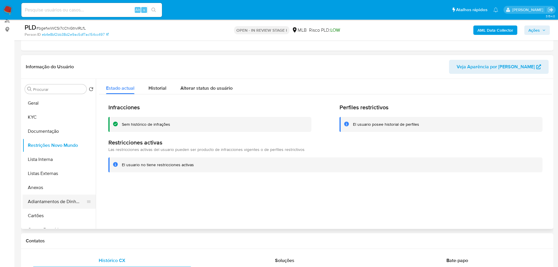
drag, startPoint x: 119, startPoint y: 241, endPoint x: 84, endPoint y: 198, distance: 55.8
click at [117, 241] on h1 "Contatos" at bounding box center [287, 241] width 523 height 6
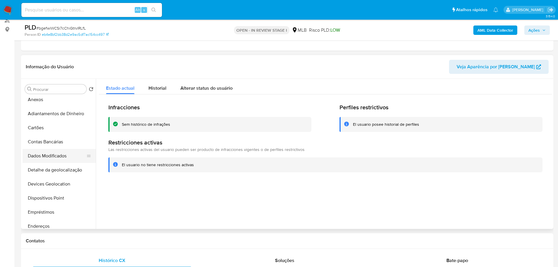
scroll to position [117, 0]
drag, startPoint x: 60, startPoint y: 166, endPoint x: 7, endPoint y: 166, distance: 53.3
click at [59, 166] on button "Dispositivos Point" at bounding box center [59, 169] width 73 height 14
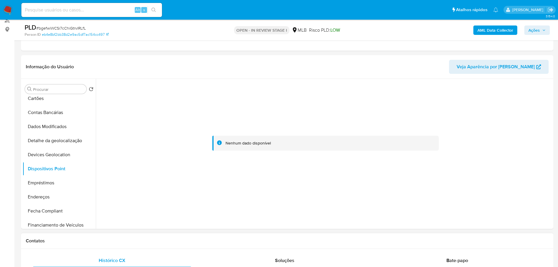
click at [184, 243] on h1 "Contatos" at bounding box center [287, 241] width 523 height 6
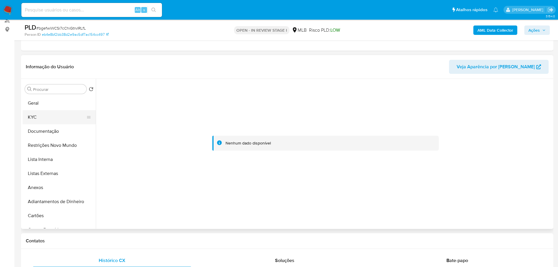
click at [40, 112] on button "KYC" at bounding box center [57, 117] width 69 height 14
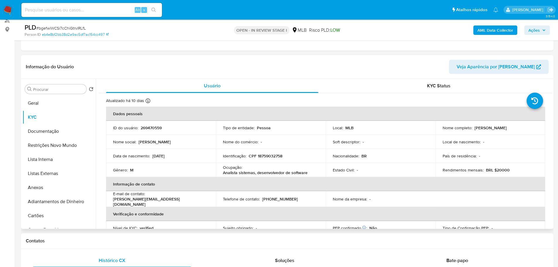
click at [268, 154] on p "CPF 18759032758" at bounding box center [266, 155] width 34 height 5
click at [268, 157] on p "CPF 18759032758" at bounding box center [266, 155] width 34 height 5
copy p "18759032758"
